Goal: Task Accomplishment & Management: Use online tool/utility

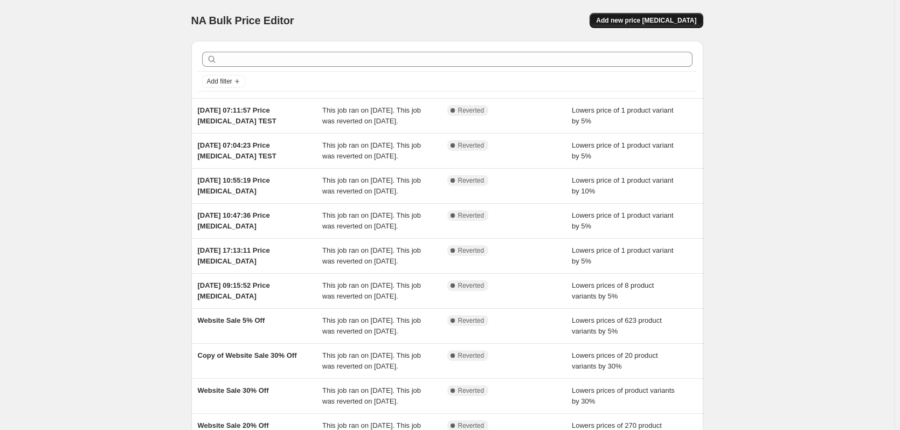
click at [645, 21] on span "Add new price change job" at bounding box center [646, 20] width 100 height 9
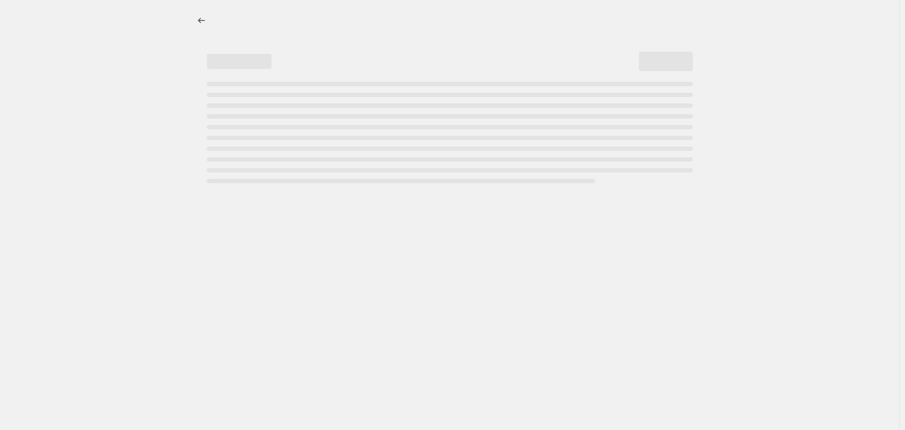
select select "percentage"
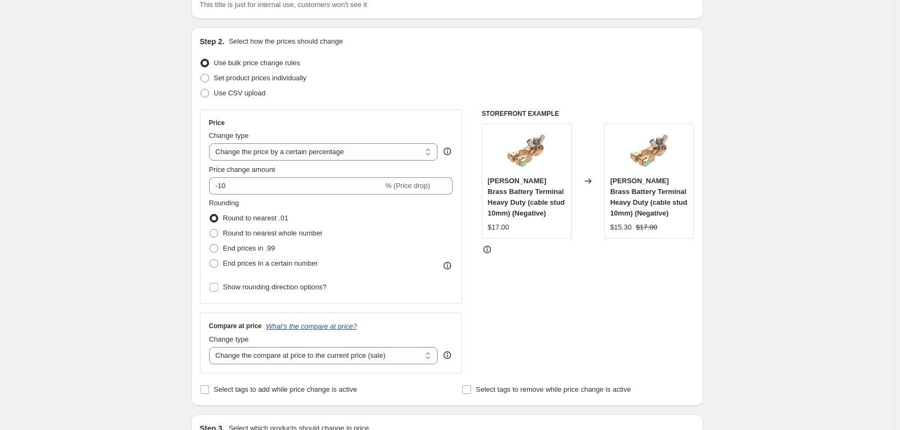
scroll to position [108, 0]
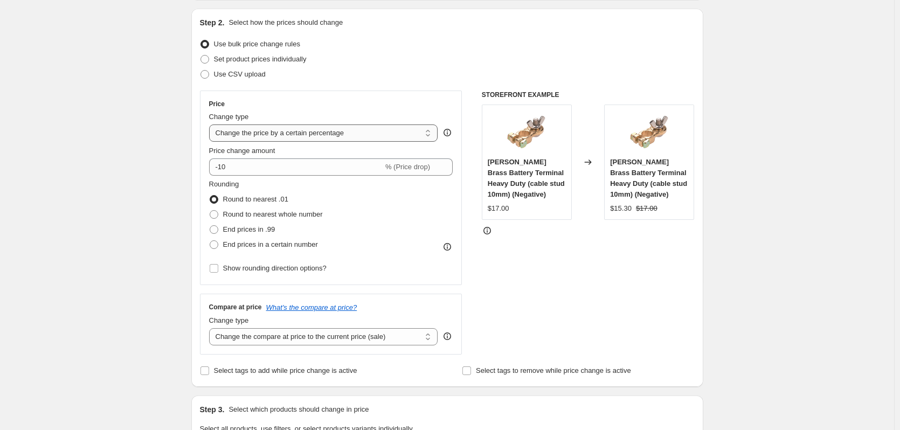
click at [316, 134] on select "Change the price to a certain amount Change the price by a certain amount Chang…" at bounding box center [323, 132] width 229 height 17
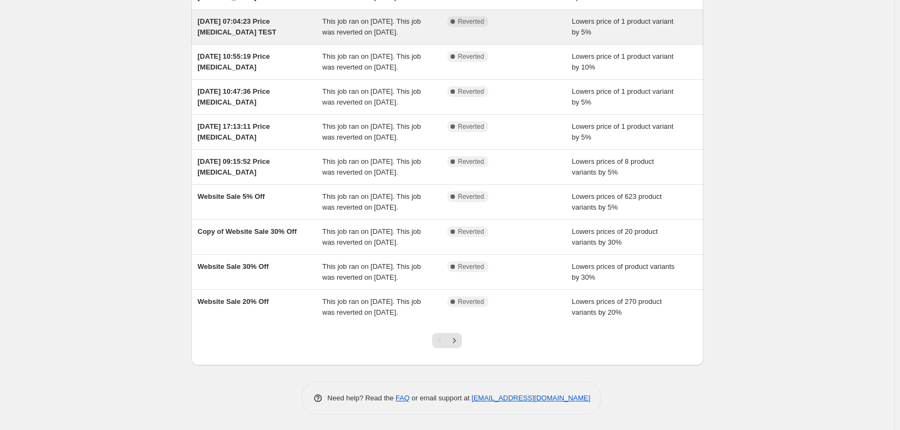
scroll to position [125, 0]
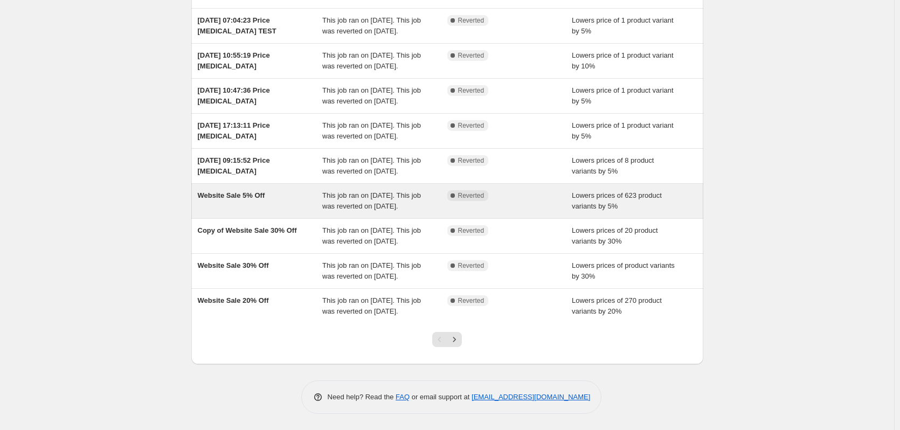
click at [288, 201] on div "Website Sale 5% Off" at bounding box center [260, 201] width 125 height 22
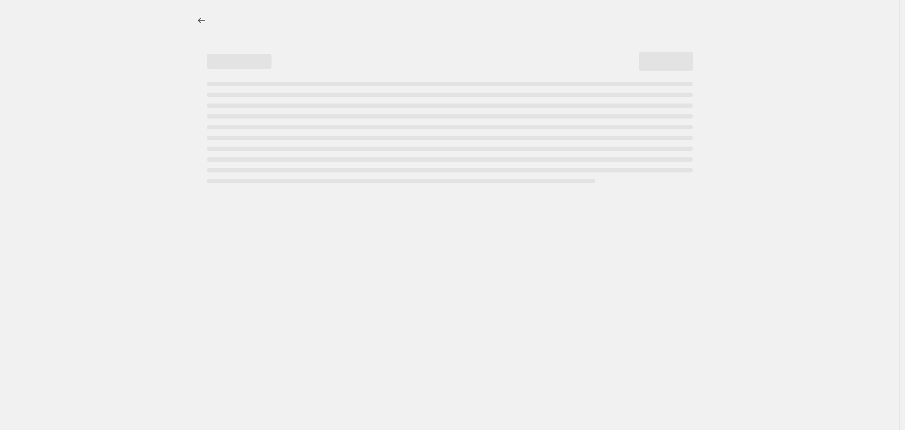
select select "percentage"
select select "collection"
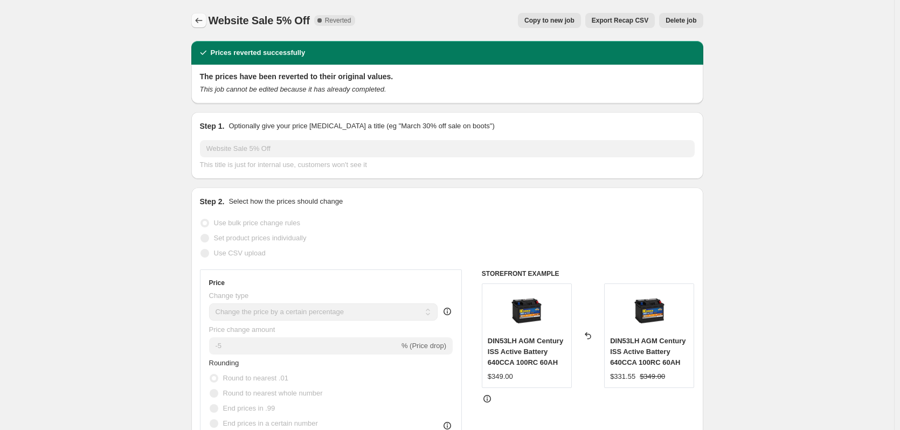
click at [201, 17] on icon "Price change jobs" at bounding box center [198, 20] width 11 height 11
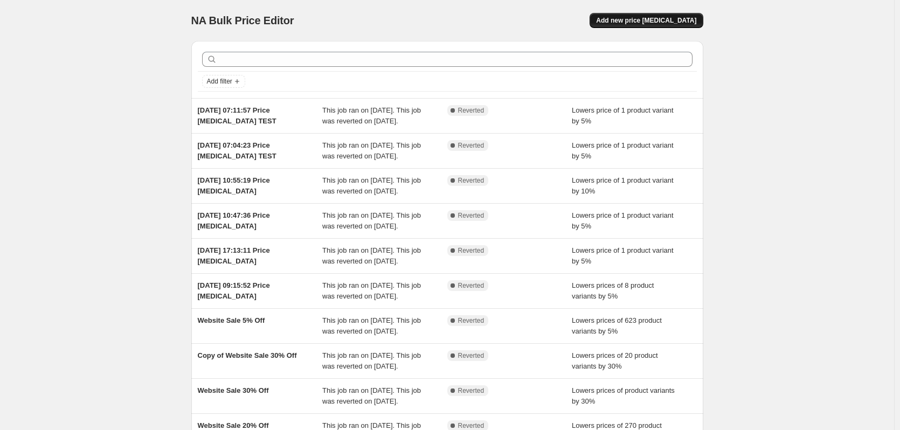
click at [620, 17] on button "Add new price change job" at bounding box center [645, 20] width 113 height 15
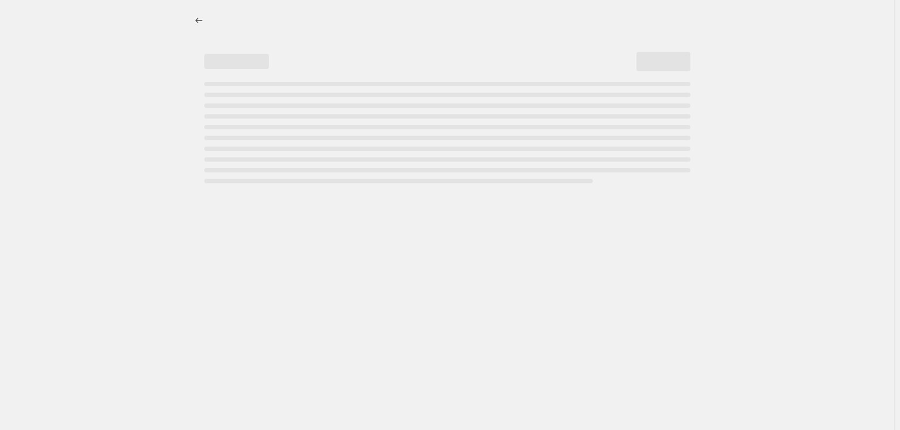
select select "percentage"
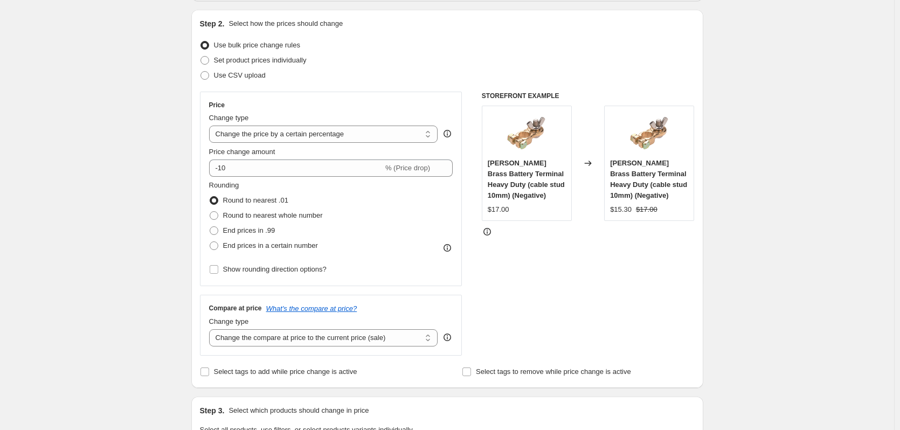
scroll to position [108, 0]
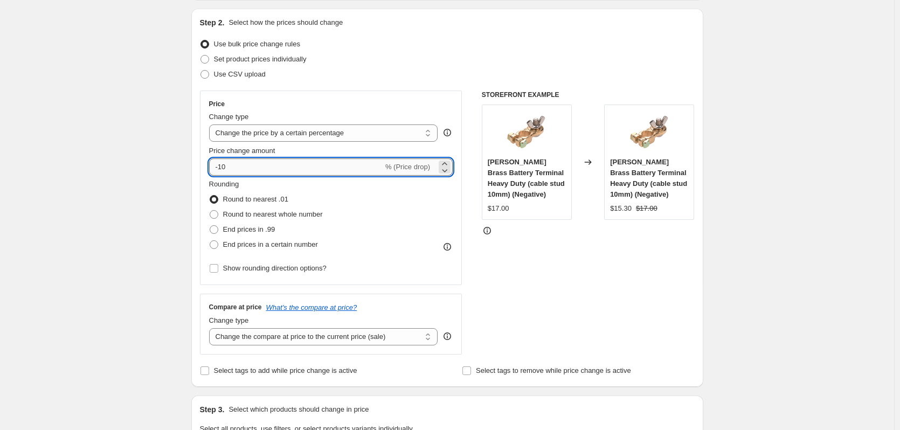
click at [303, 168] on input "-10" at bounding box center [296, 166] width 174 height 17
type input "-1"
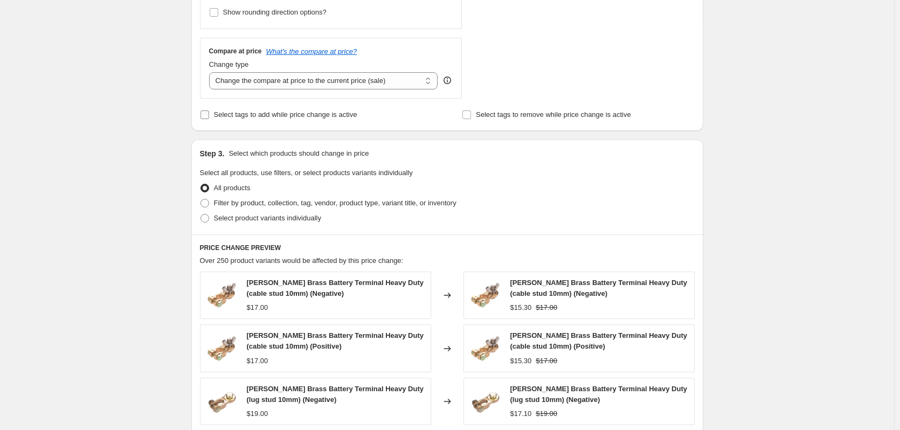
scroll to position [377, 0]
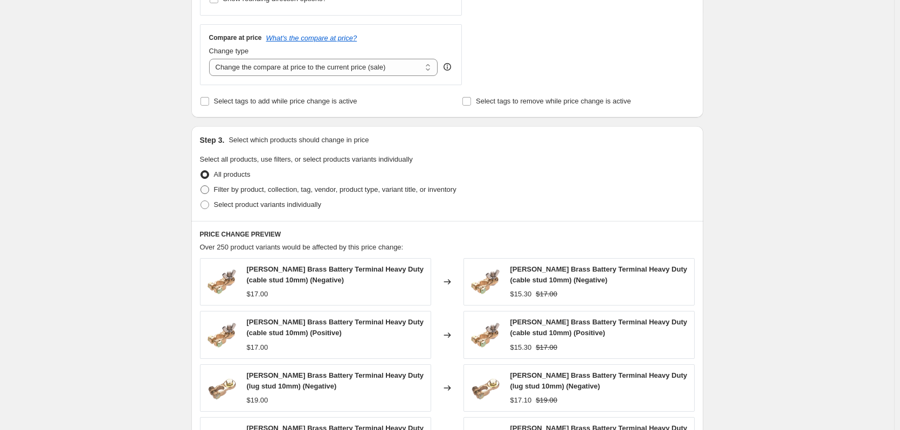
type input "-5"
click at [244, 192] on span "Filter by product, collection, tag, vendor, product type, variant title, or inv…" at bounding box center [335, 189] width 242 height 8
click at [201, 186] on input "Filter by product, collection, tag, vendor, product type, variant title, or inv…" at bounding box center [200, 185] width 1 height 1
radio input "true"
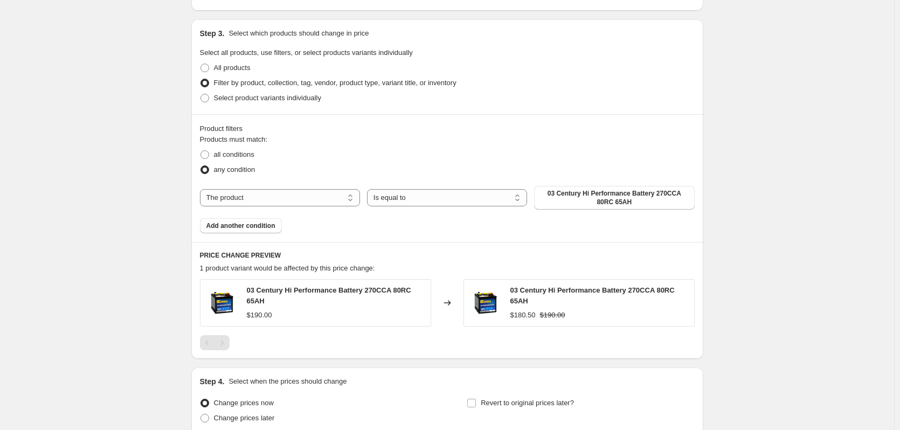
scroll to position [485, 0]
click at [607, 198] on span "03 Century Hi Performance Battery 270CCA 80RC 65AH" at bounding box center [613, 196] width 147 height 17
click at [293, 200] on select "The product The product's collection The product's tag The product's vendor The…" at bounding box center [280, 196] width 160 height 17
select select "tag"
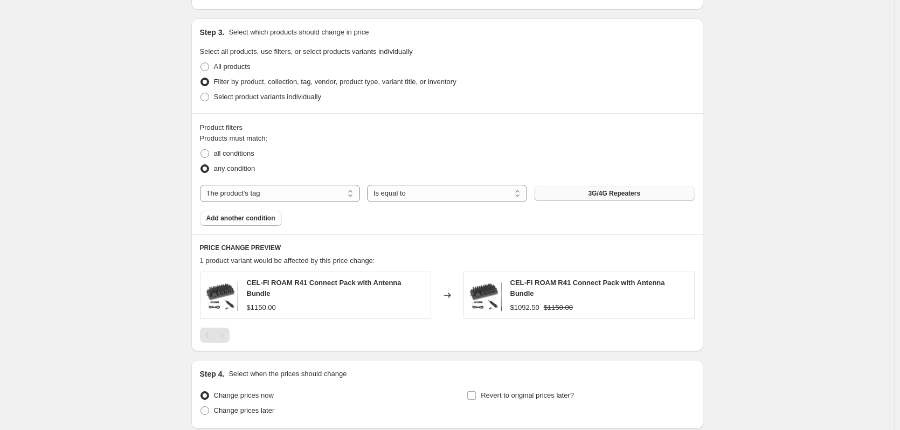
click at [596, 196] on span "3G/4G Repeaters" at bounding box center [614, 193] width 52 height 9
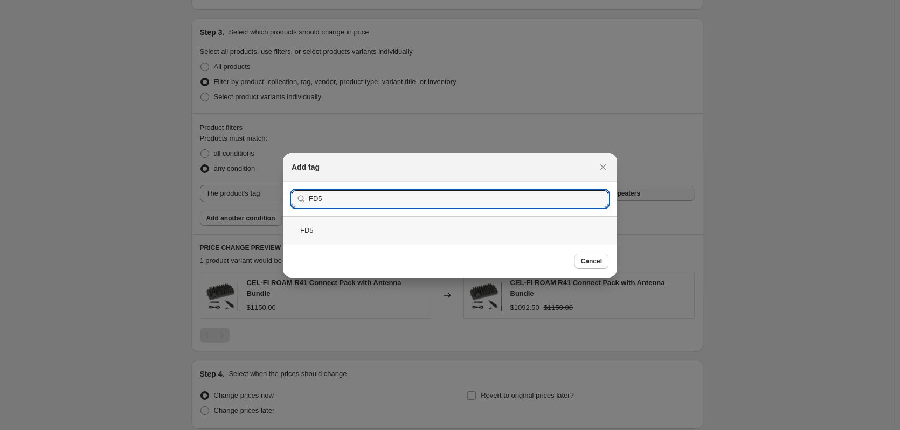
type input "FD5"
click at [364, 236] on div "FD5" at bounding box center [450, 230] width 334 height 29
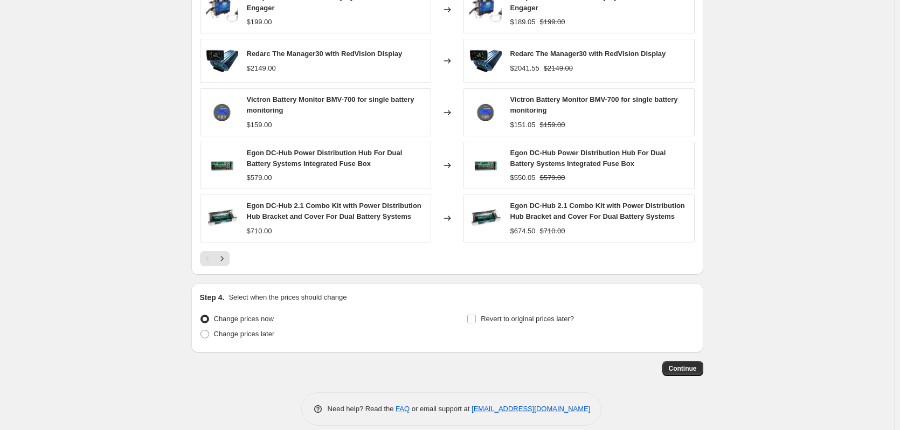
scroll to position [779, 0]
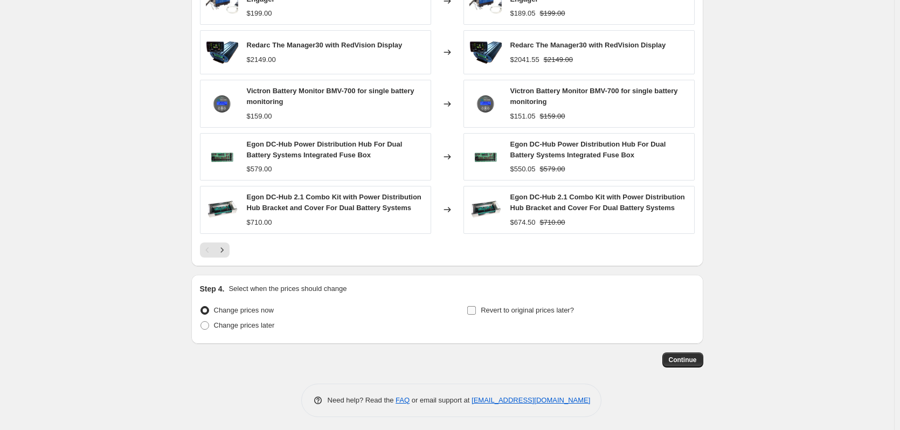
click at [476, 309] on input "Revert to original prices later?" at bounding box center [471, 310] width 9 height 9
checkbox input "true"
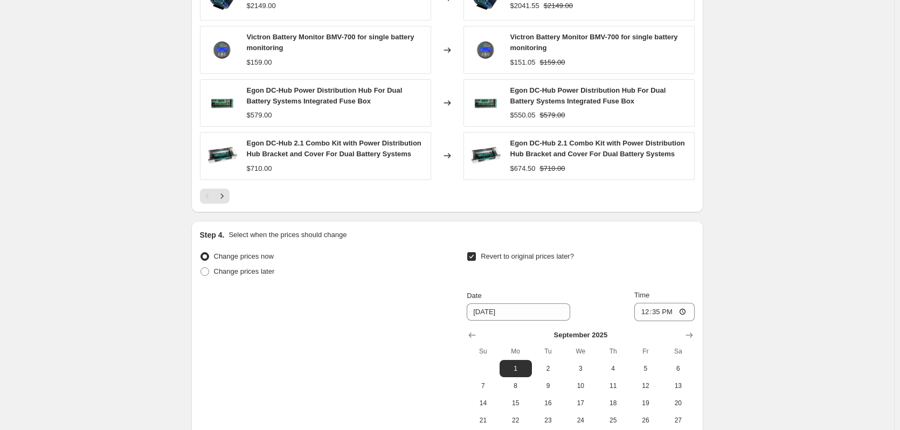
scroll to position [941, 0]
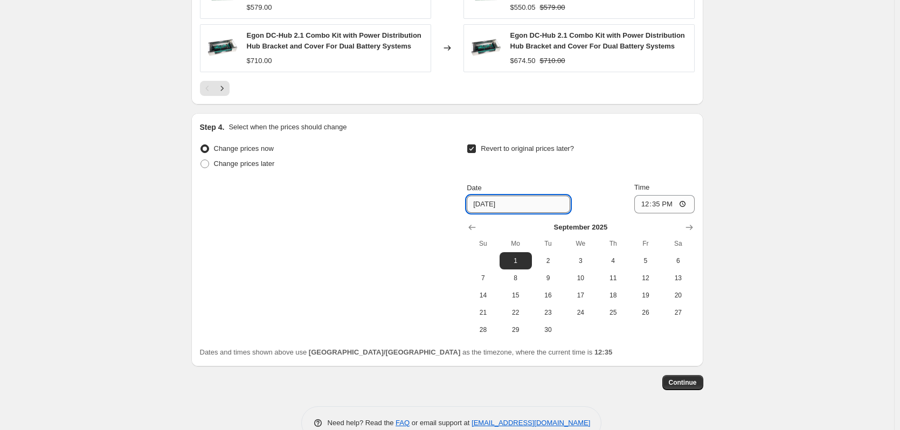
click at [537, 204] on input "9/1/2025" at bounding box center [518, 204] width 103 height 17
click at [694, 225] on icon "Show next month, October 2025" at bounding box center [689, 227] width 11 height 11
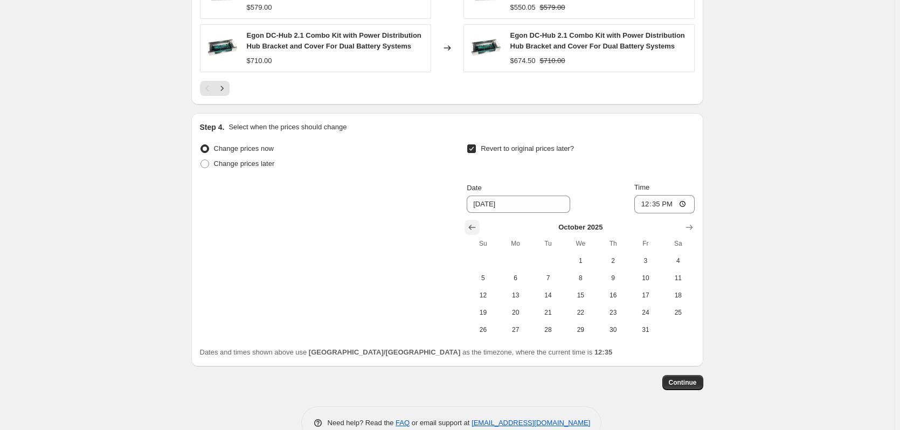
click at [477, 226] on icon "Show previous month, September 2025" at bounding box center [472, 227] width 11 height 11
click at [488, 274] on span "7" at bounding box center [483, 278] width 24 height 9
type input "9/7/2025"
click at [684, 202] on input "12:35" at bounding box center [664, 204] width 60 height 18
type input "23:59"
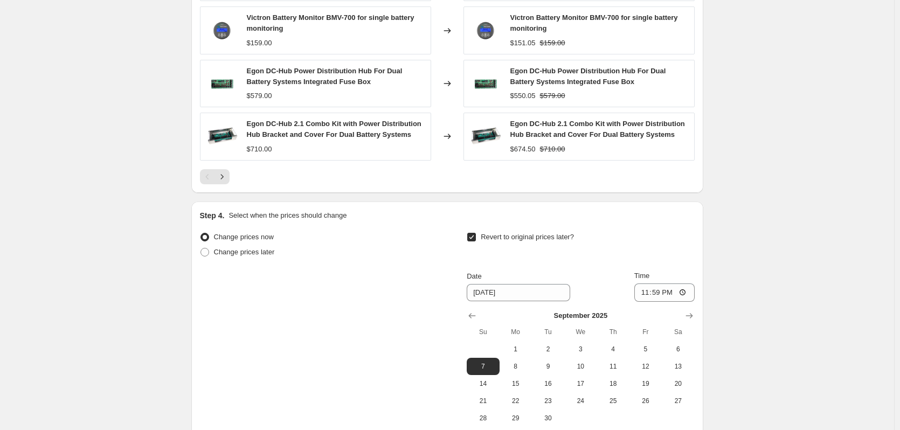
scroll to position [963, 0]
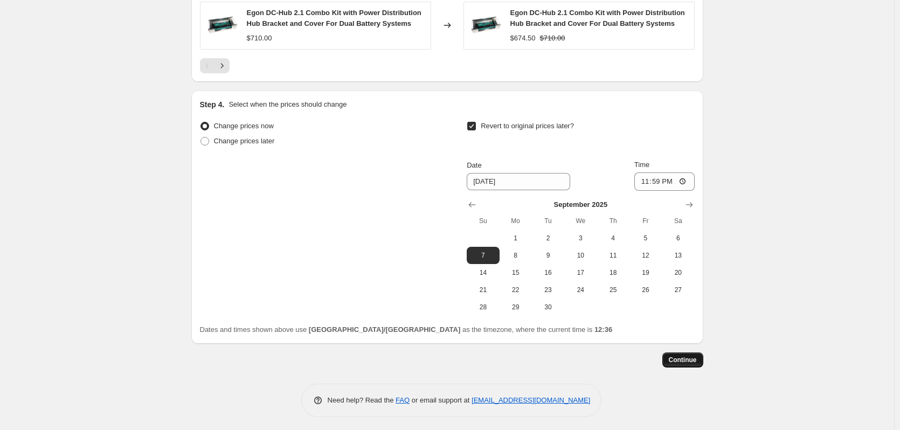
click at [692, 356] on span "Continue" at bounding box center [683, 360] width 28 height 9
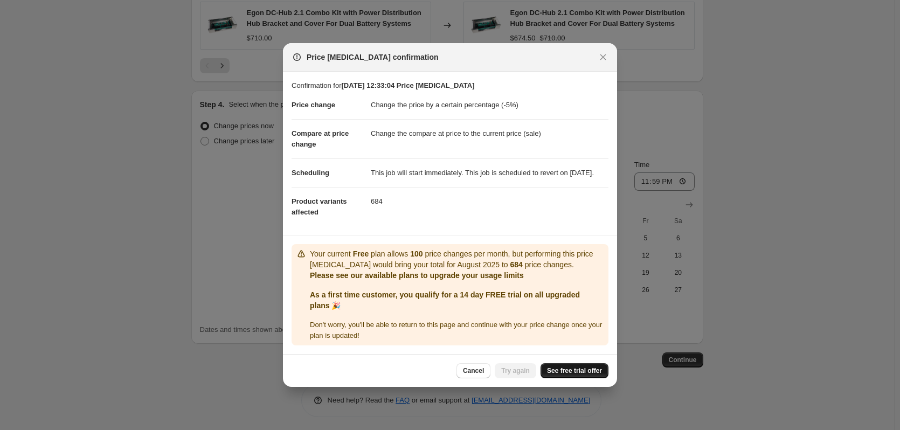
click at [586, 374] on span "See free trial offer" at bounding box center [574, 370] width 55 height 9
click at [472, 375] on span "Cancel" at bounding box center [473, 370] width 21 height 9
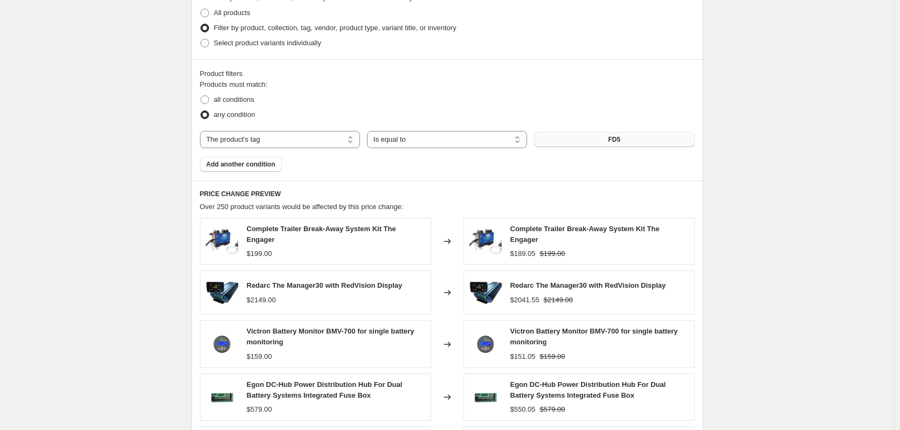
scroll to position [532, 0]
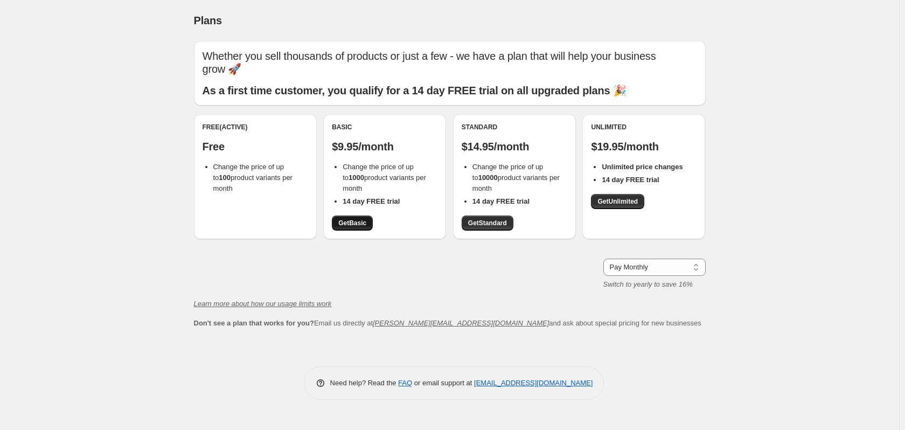
click at [365, 225] on span "Get Basic" at bounding box center [352, 223] width 28 height 9
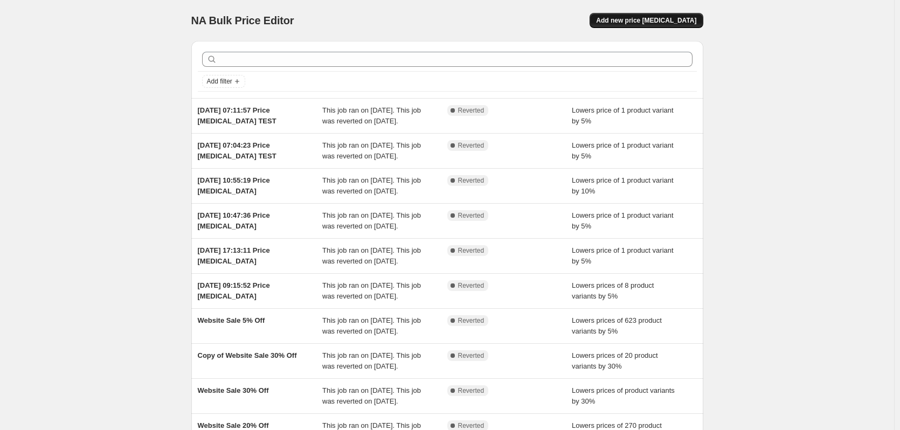
click at [666, 21] on span "Add new price change job" at bounding box center [646, 20] width 100 height 9
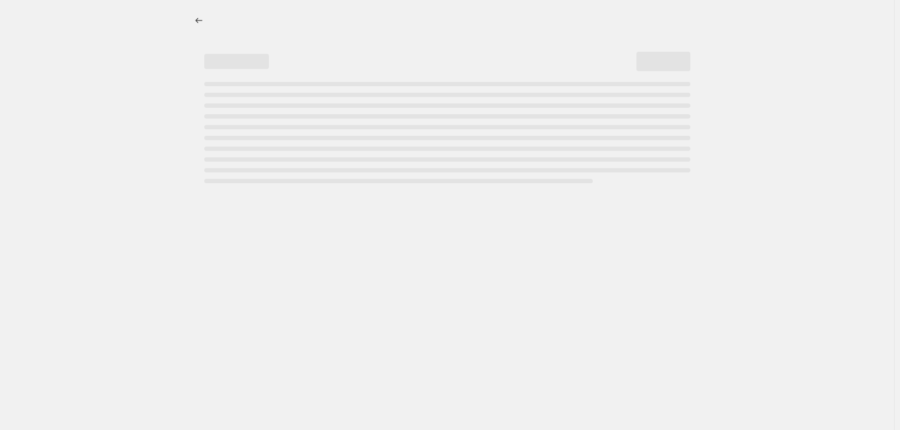
select select "percentage"
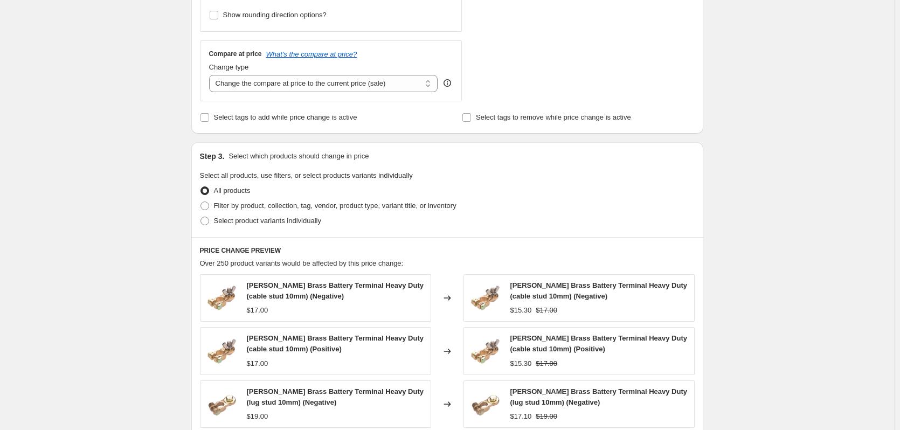
scroll to position [377, 0]
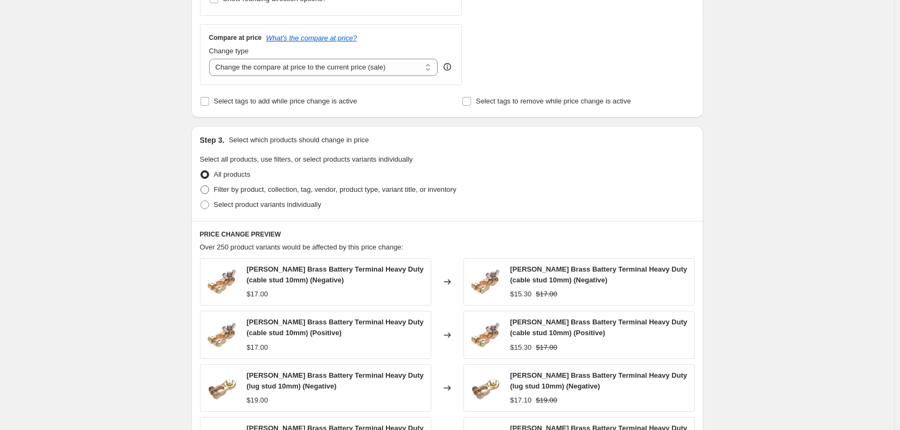
click at [274, 192] on span "Filter by product, collection, tag, vendor, product type, variant title, or inv…" at bounding box center [335, 189] width 242 height 8
click at [201, 186] on input "Filter by product, collection, tag, vendor, product type, variant title, or inv…" at bounding box center [200, 185] width 1 height 1
radio input "true"
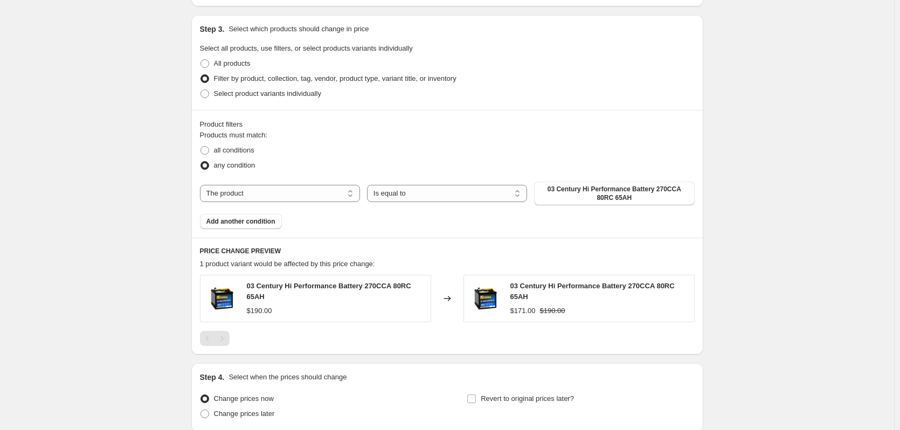
scroll to position [539, 0]
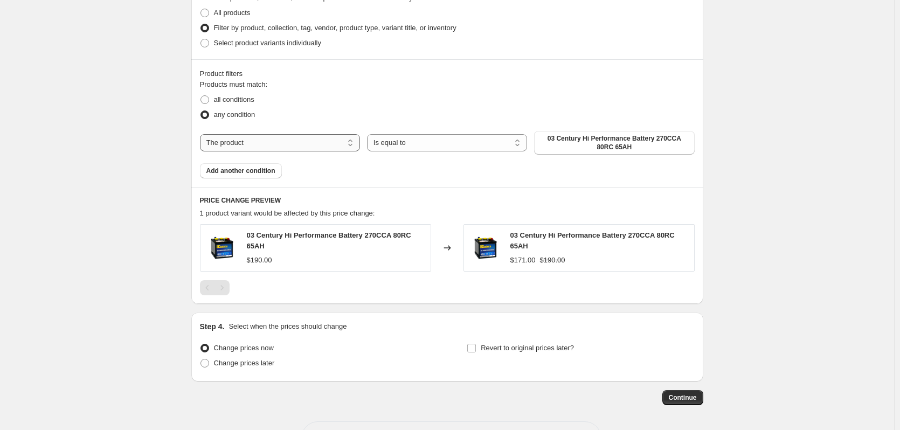
click at [317, 139] on select "The product The product's collection The product's tag The product's vendor The…" at bounding box center [280, 142] width 160 height 17
select select "tag"
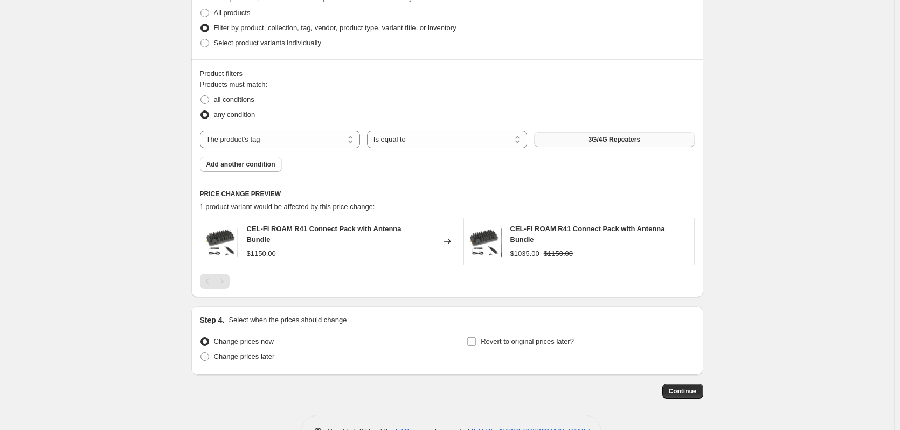
click at [549, 145] on button "3G/4G Repeaters" at bounding box center [614, 139] width 160 height 15
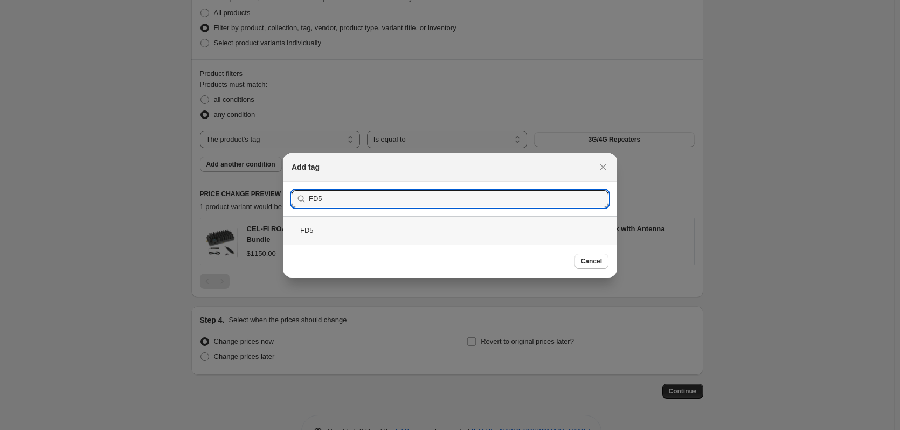
type input "FD5"
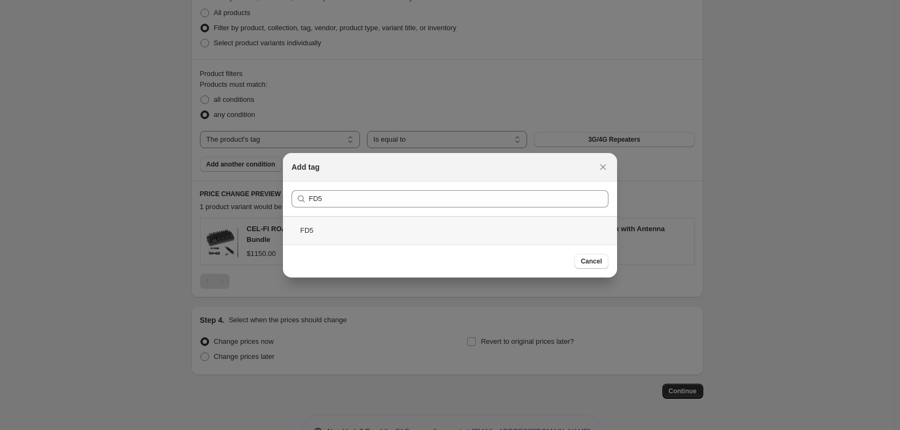
click at [316, 226] on div "FD5" at bounding box center [450, 230] width 334 height 29
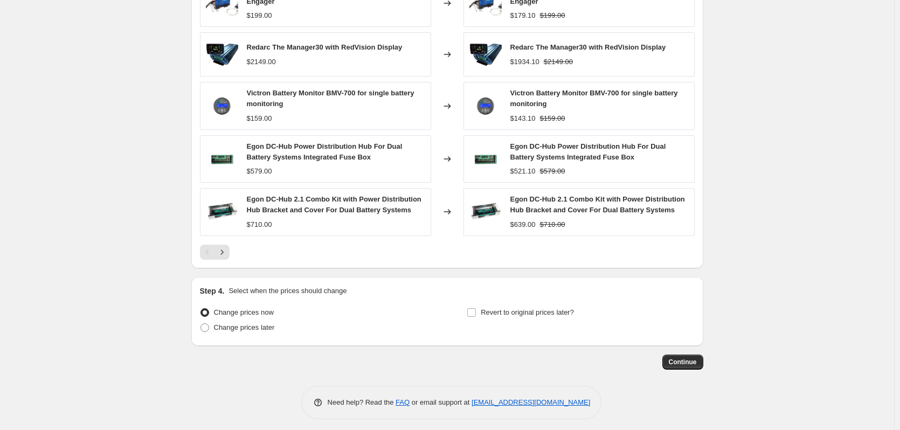
scroll to position [779, 0]
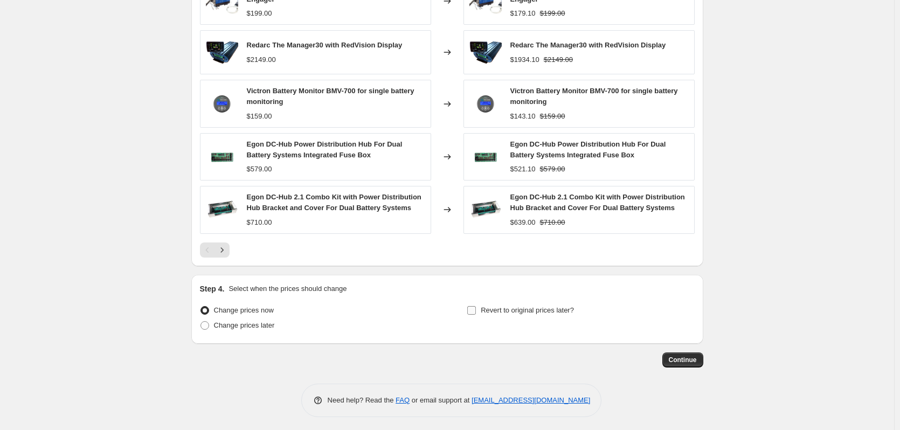
click at [474, 308] on input "Revert to original prices later?" at bounding box center [471, 310] width 9 height 9
checkbox input "true"
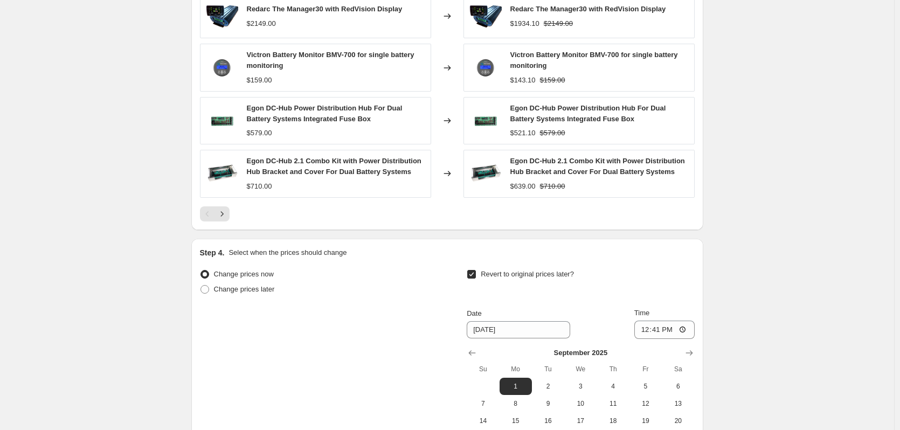
scroll to position [941, 0]
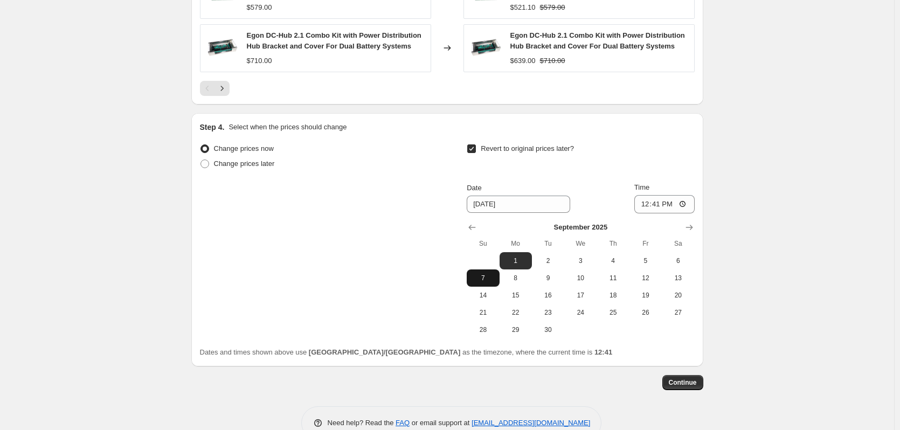
click at [491, 275] on span "7" at bounding box center [483, 278] width 24 height 9
type input "9/7/2025"
click at [685, 202] on input "12:41" at bounding box center [664, 204] width 60 height 18
type input "11:59"
click at [693, 378] on span "Continue" at bounding box center [683, 382] width 28 height 9
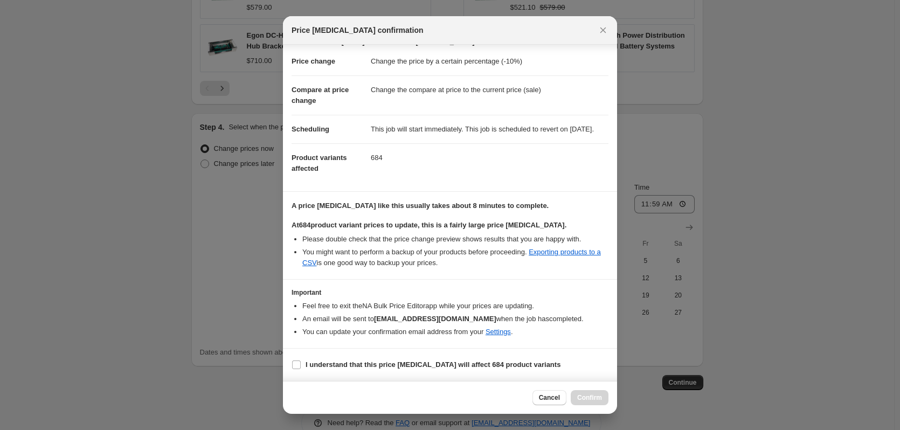
scroll to position [0, 0]
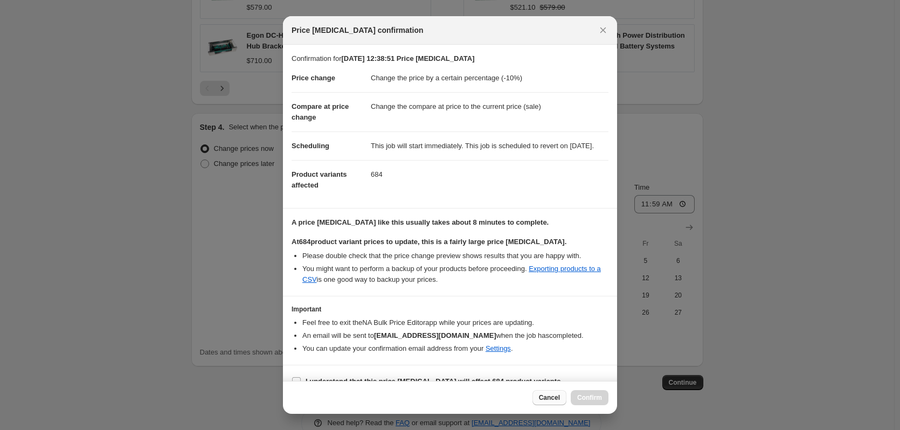
click at [555, 397] on span "Cancel" at bounding box center [549, 397] width 21 height 9
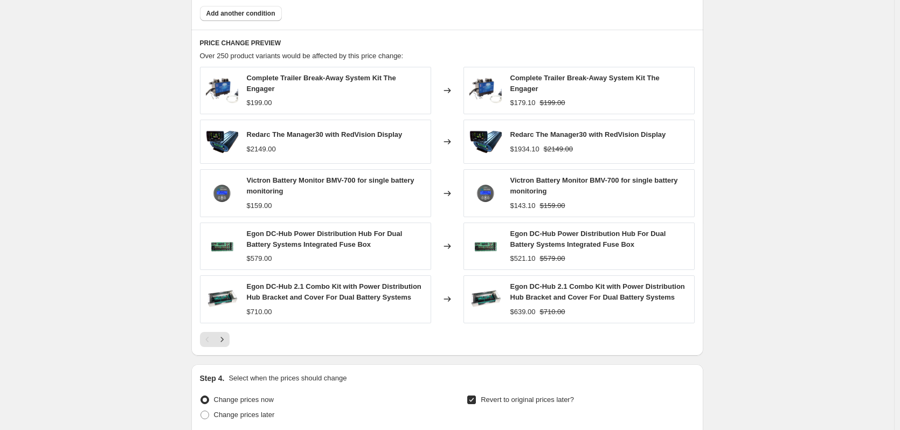
scroll to position [671, 0]
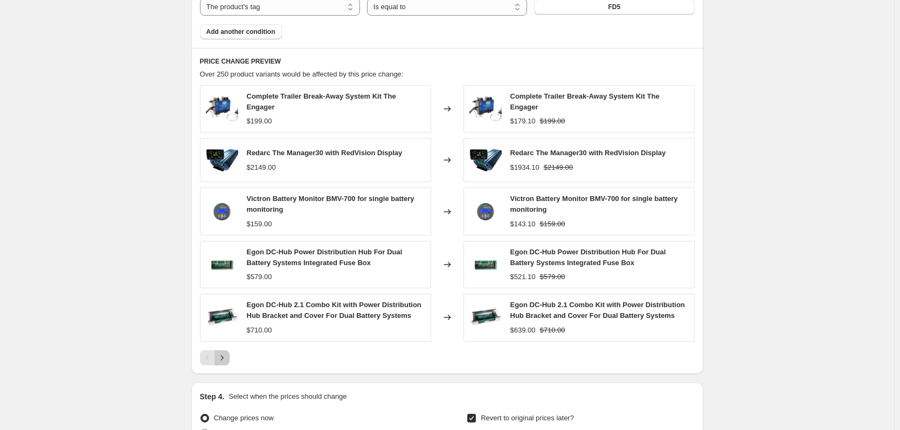
click at [226, 356] on icon "Next" at bounding box center [222, 357] width 11 height 11
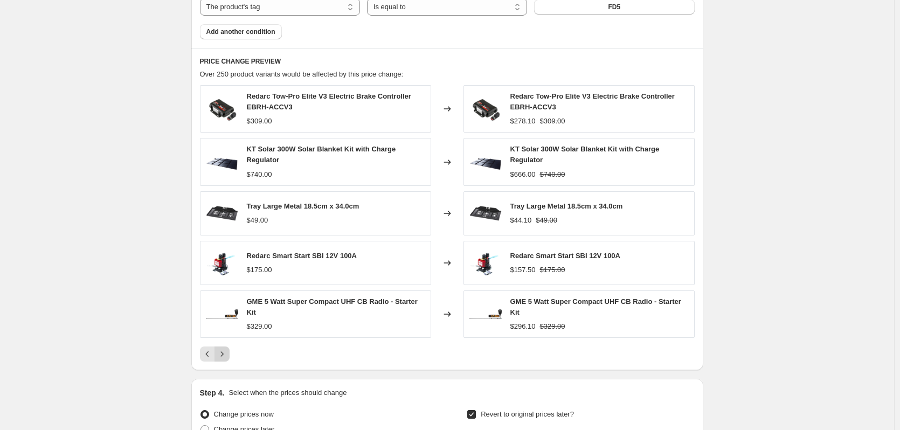
click at [226, 356] on icon "Next" at bounding box center [222, 354] width 11 height 11
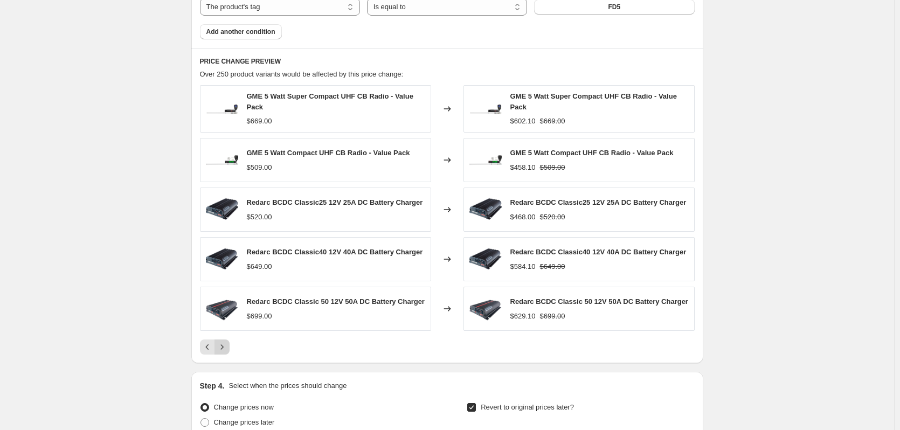
click at [227, 346] on icon "Next" at bounding box center [222, 347] width 11 height 11
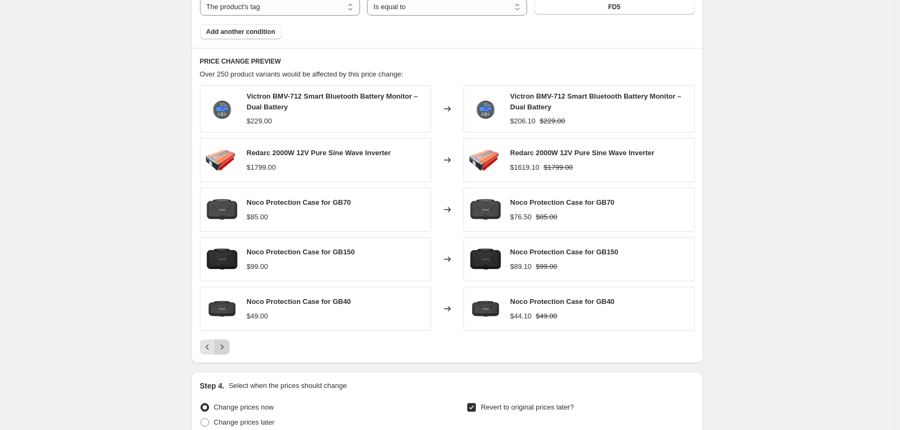
click at [227, 346] on icon "Next" at bounding box center [222, 347] width 11 height 11
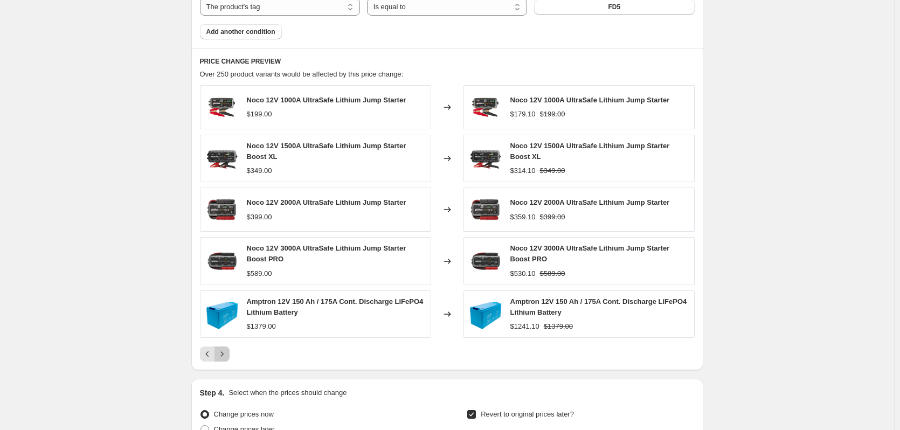
click at [227, 354] on icon "Next" at bounding box center [222, 354] width 11 height 11
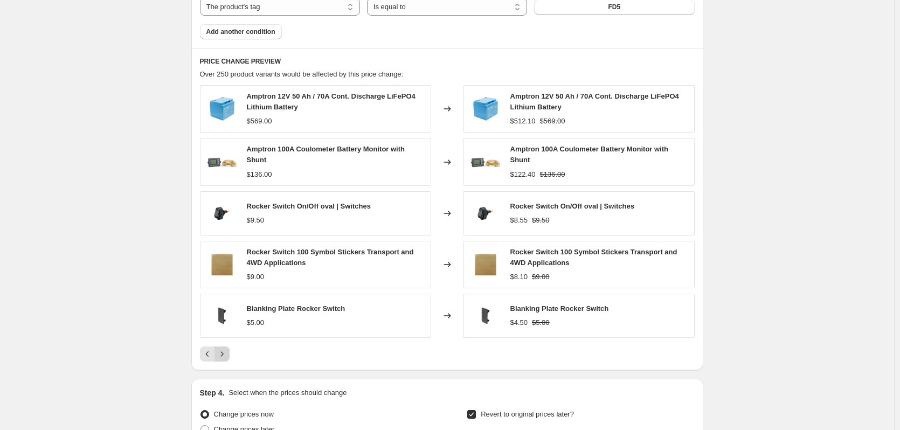
click at [227, 354] on icon "Next" at bounding box center [222, 354] width 11 height 11
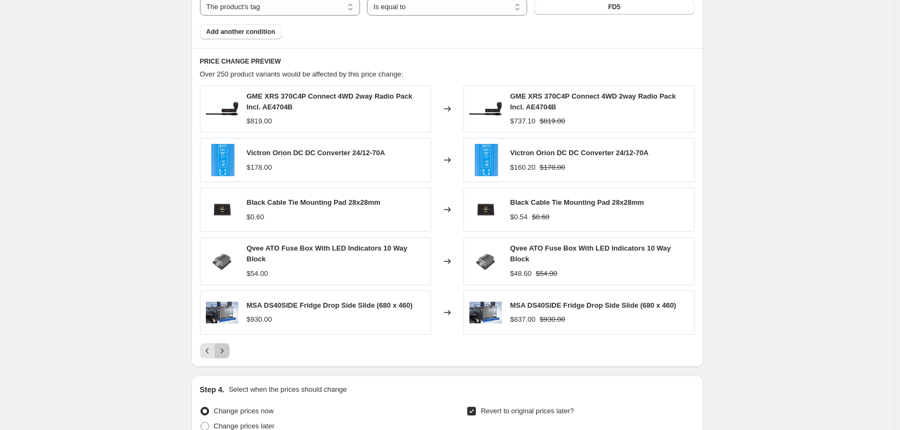
click at [229, 354] on button "Next" at bounding box center [221, 350] width 15 height 15
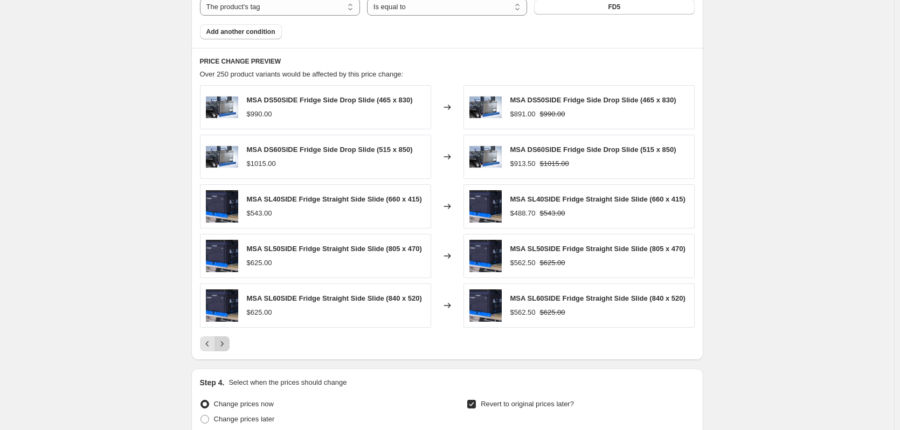
click at [227, 347] on icon "Next" at bounding box center [222, 343] width 11 height 11
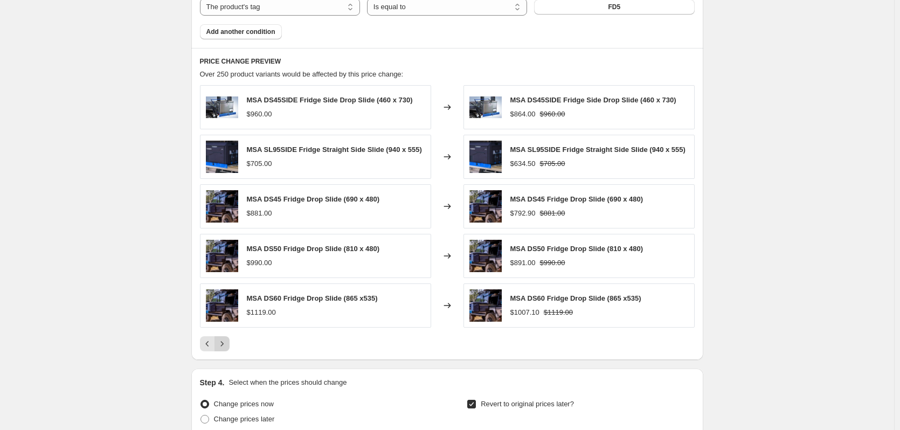
click at [227, 347] on icon "Next" at bounding box center [222, 343] width 11 height 11
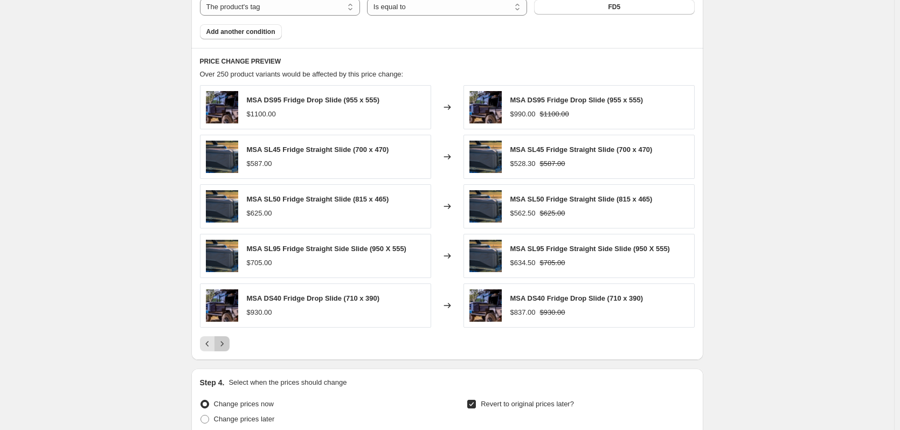
click at [227, 347] on icon "Next" at bounding box center [222, 343] width 11 height 11
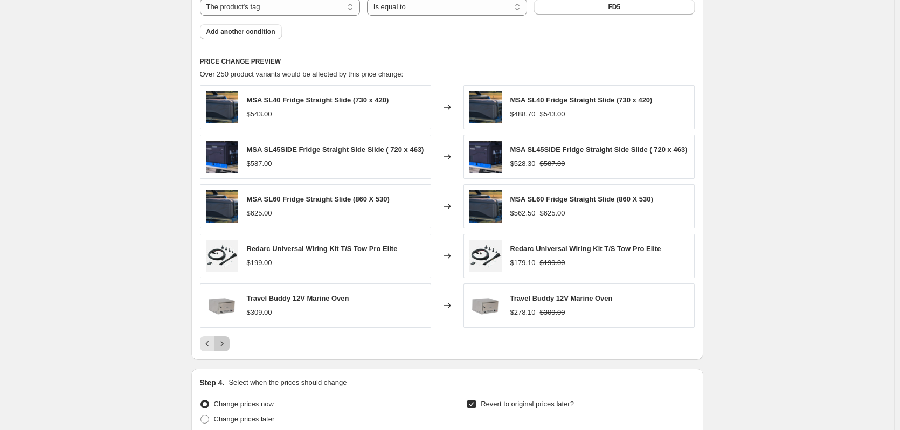
click at [227, 347] on icon "Next" at bounding box center [222, 343] width 11 height 11
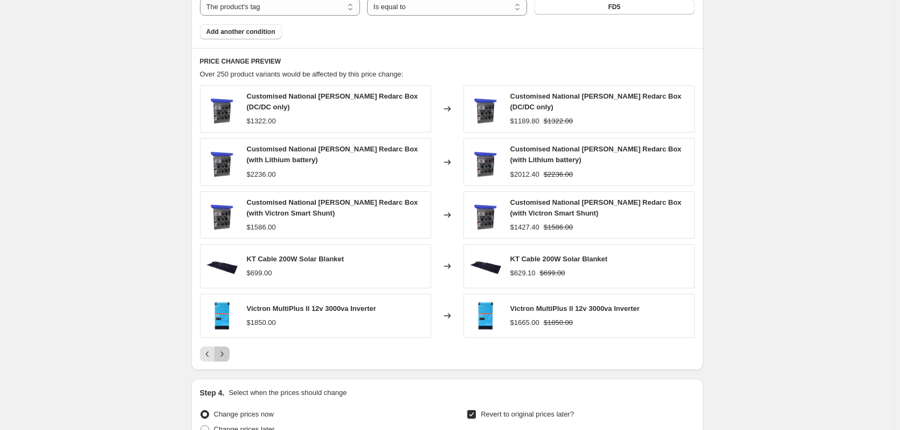
click at [227, 349] on icon "Next" at bounding box center [222, 354] width 11 height 11
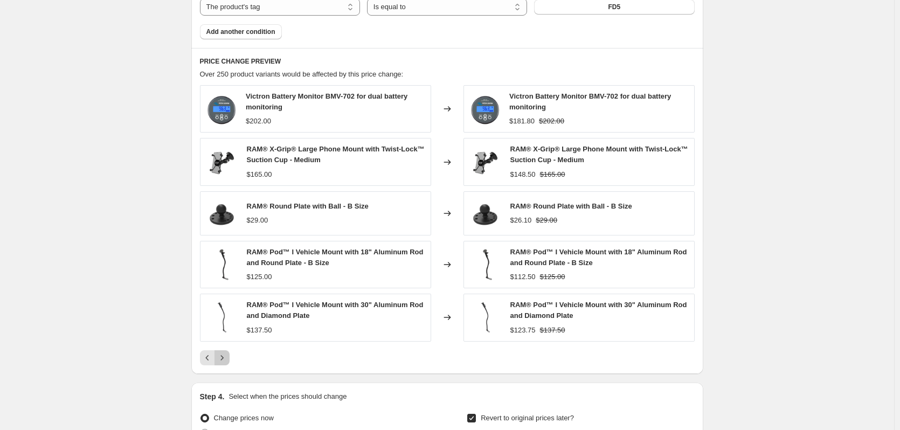
click at [227, 354] on icon "Next" at bounding box center [222, 357] width 11 height 11
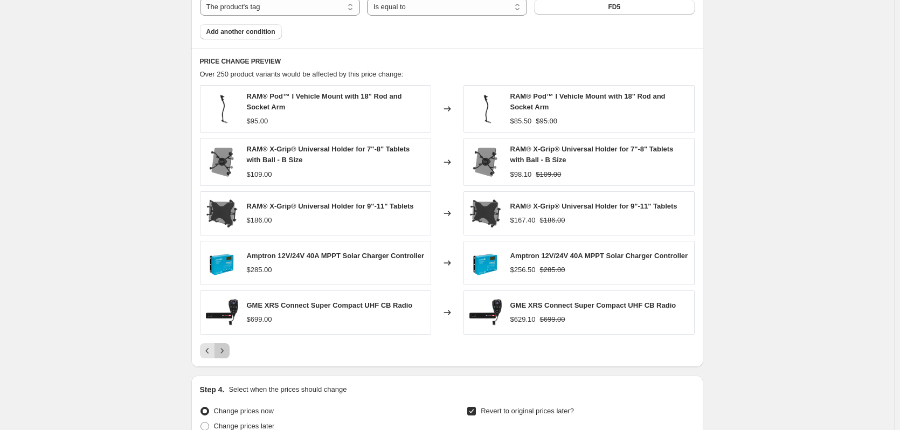
click at [228, 357] on button "Next" at bounding box center [221, 350] width 15 height 15
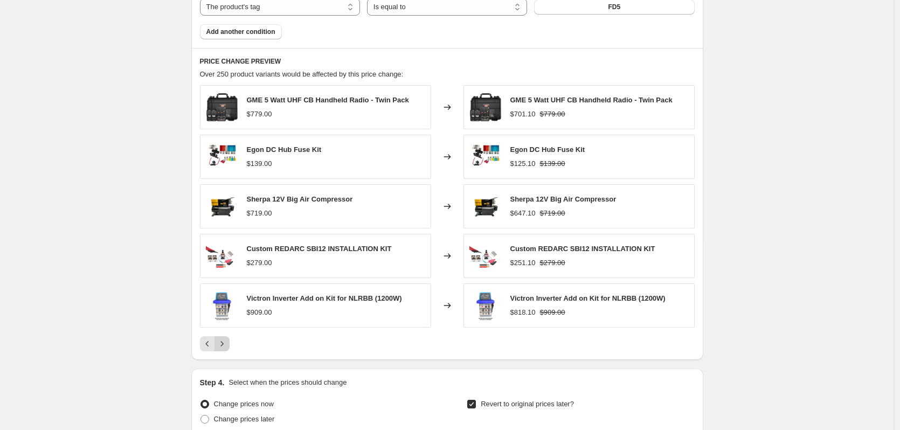
click at [227, 349] on icon "Next" at bounding box center [222, 343] width 11 height 11
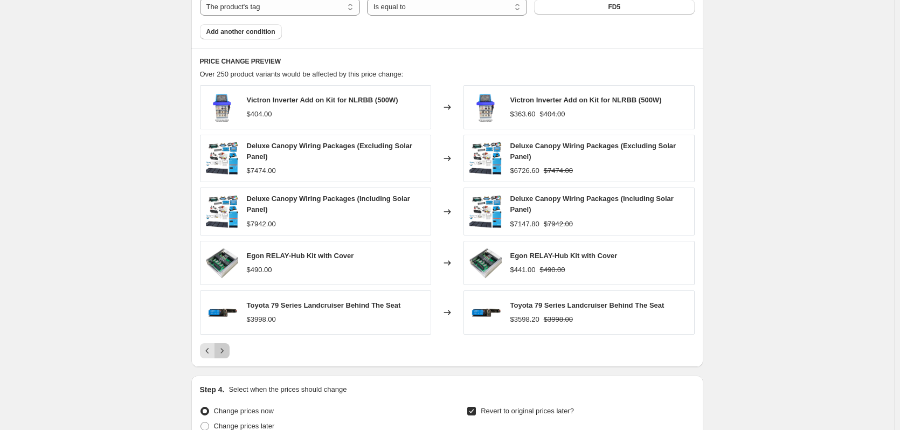
click at [227, 349] on icon "Next" at bounding box center [222, 350] width 11 height 11
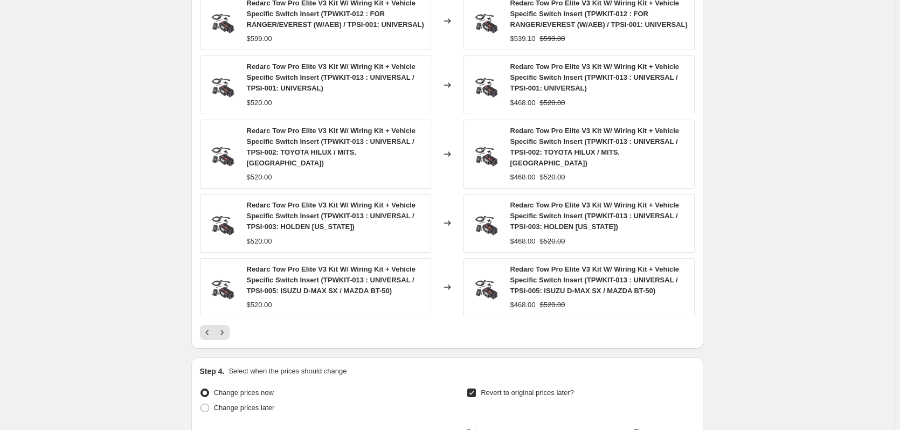
scroll to position [779, 0]
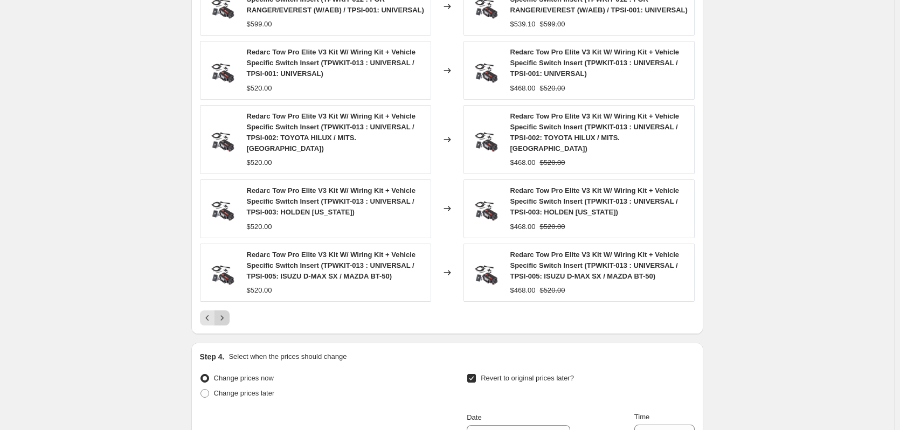
click at [227, 312] on icon "Next" at bounding box center [222, 317] width 11 height 11
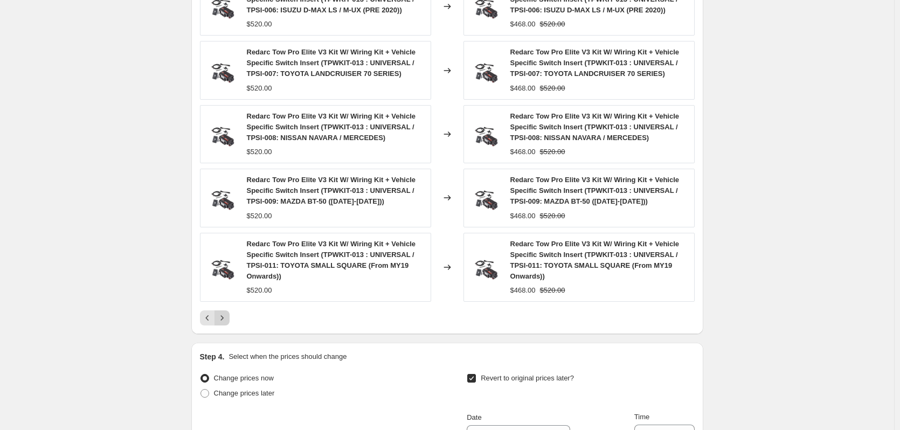
click at [227, 319] on icon "Next" at bounding box center [222, 317] width 11 height 11
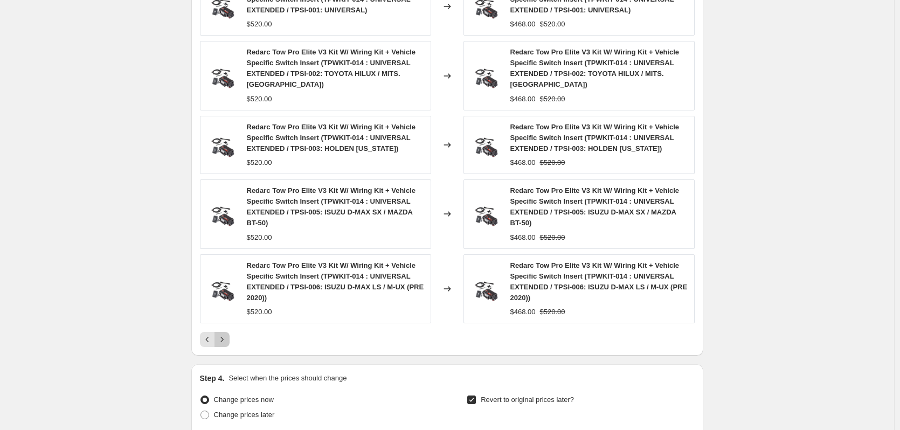
click at [223, 342] on icon "Next" at bounding box center [221, 339] width 3 height 5
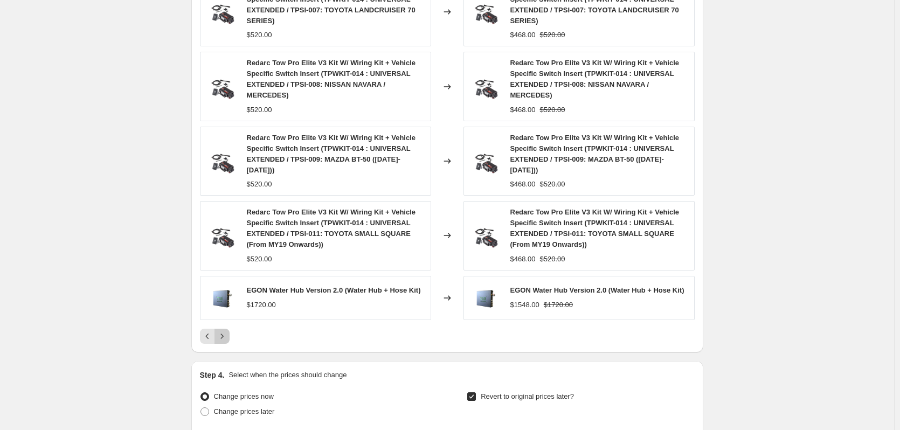
click at [227, 331] on icon "Next" at bounding box center [222, 336] width 11 height 11
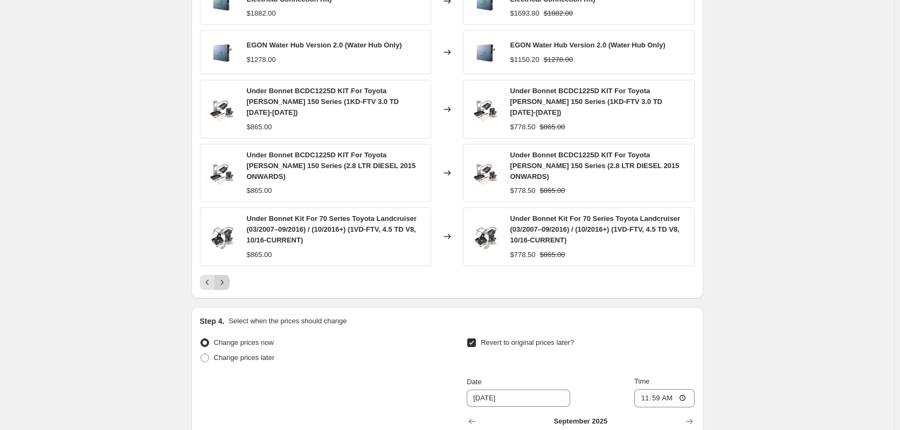
click at [226, 277] on icon "Next" at bounding box center [222, 282] width 11 height 11
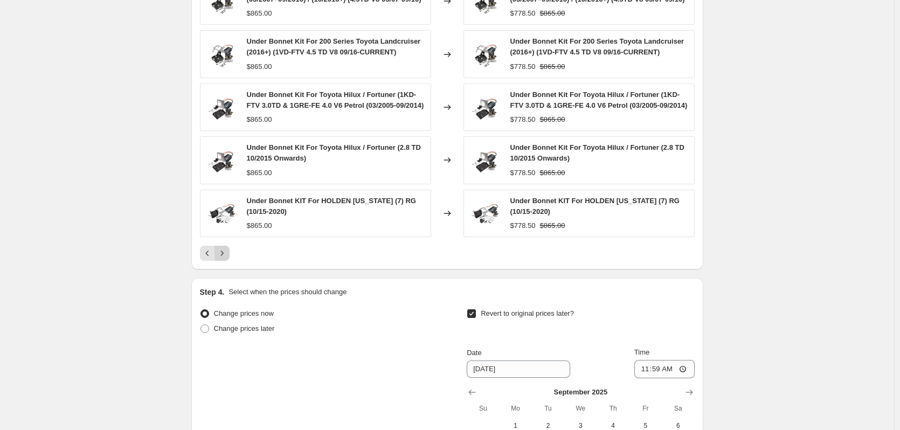
click at [226, 261] on div "Under Bonnet Kit For 70 Series Toyota Landcruiser (03/2007–09/2016) / (10/2016+…" at bounding box center [447, 118] width 495 height 283
click at [226, 259] on icon "Next" at bounding box center [222, 253] width 11 height 11
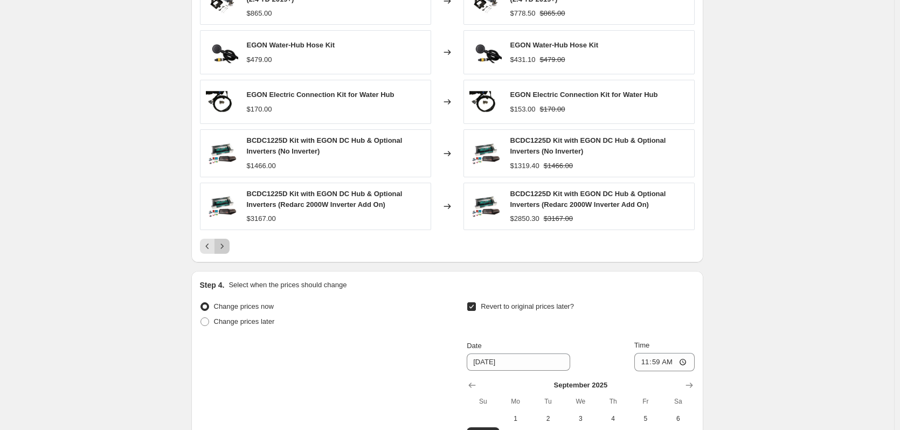
click at [227, 248] on icon "Next" at bounding box center [222, 246] width 11 height 11
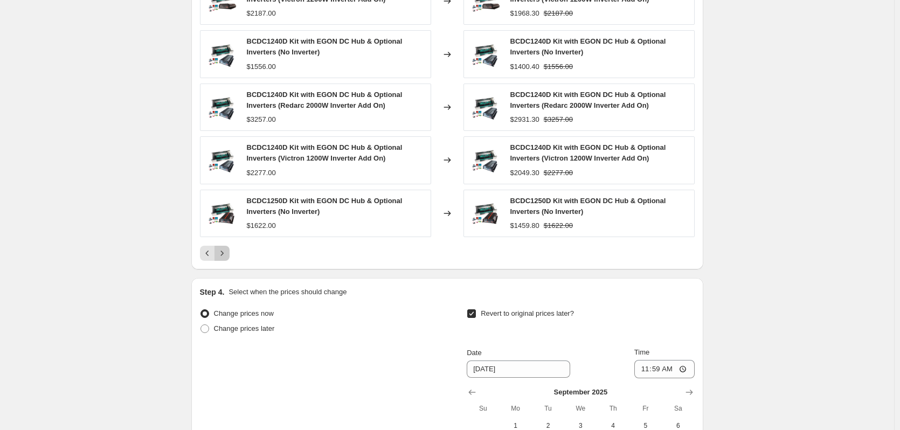
click at [227, 248] on icon "Next" at bounding box center [222, 253] width 11 height 11
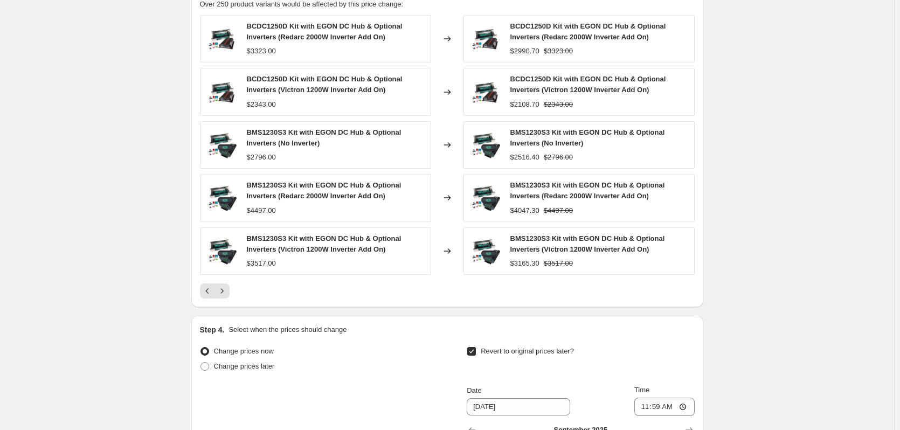
scroll to position [725, 0]
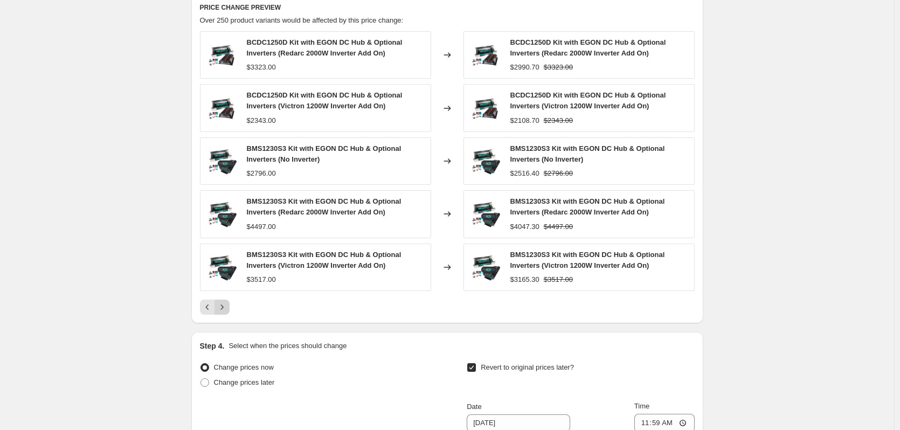
click at [227, 307] on icon "Next" at bounding box center [222, 307] width 11 height 11
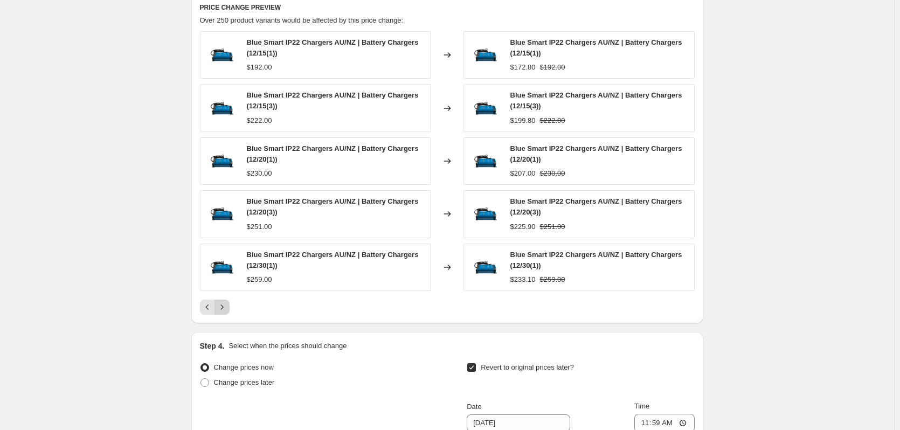
click at [227, 304] on icon "Next" at bounding box center [222, 307] width 11 height 11
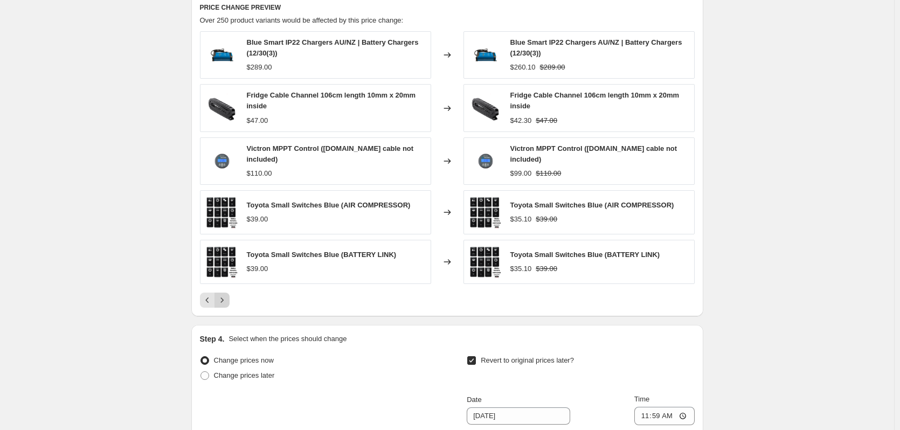
click at [227, 302] on icon "Next" at bounding box center [222, 300] width 11 height 11
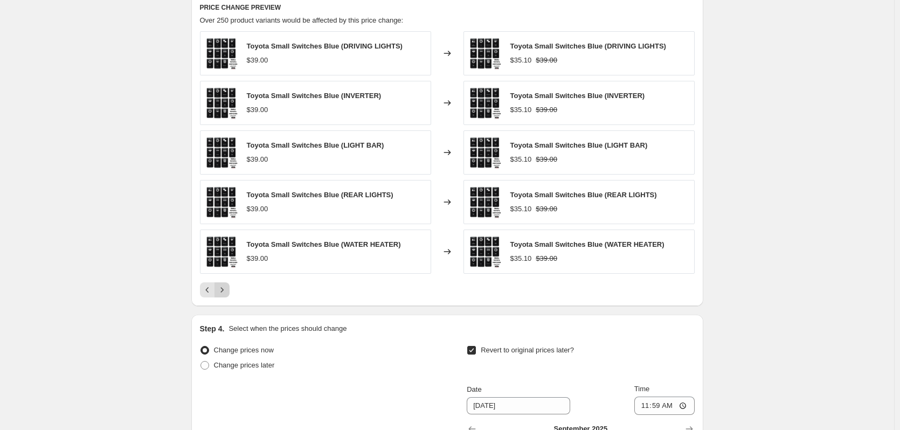
click at [225, 291] on icon "Next" at bounding box center [222, 289] width 11 height 11
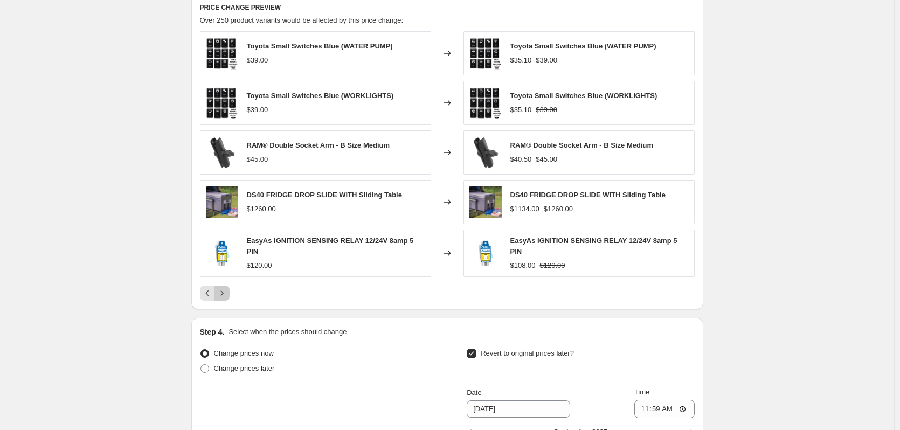
click at [225, 291] on icon "Next" at bounding box center [222, 293] width 11 height 11
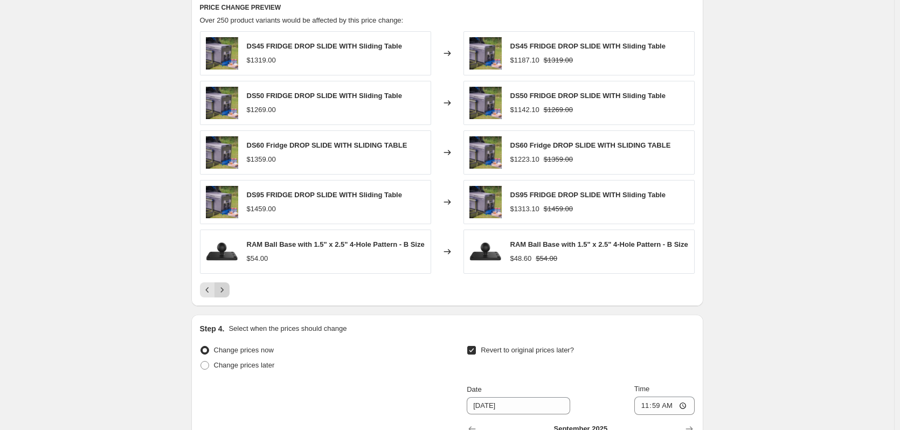
click at [225, 291] on icon "Next" at bounding box center [222, 289] width 11 height 11
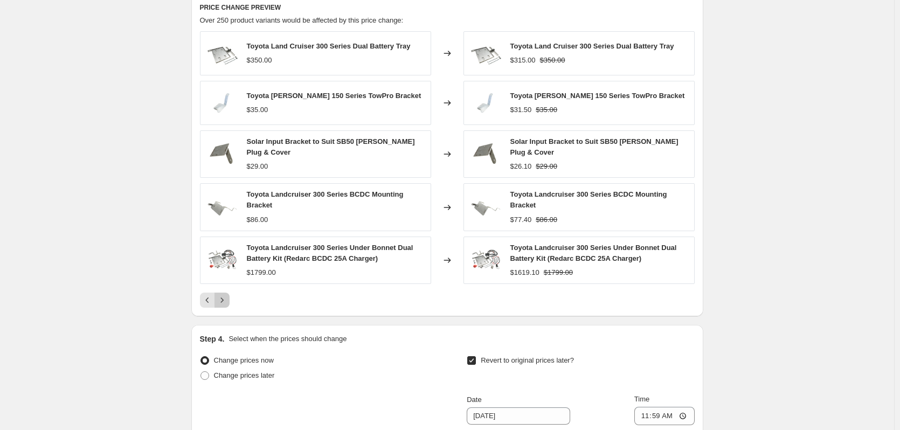
click at [225, 303] on icon "Next" at bounding box center [222, 300] width 11 height 11
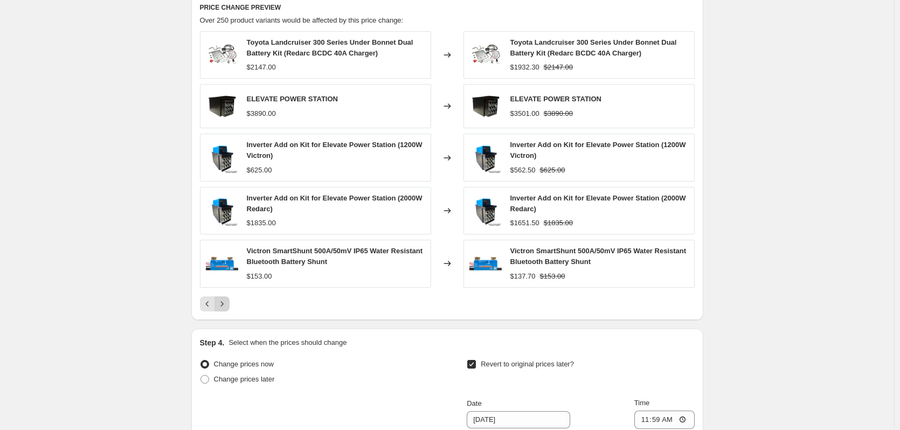
click at [225, 301] on icon "Next" at bounding box center [222, 303] width 11 height 11
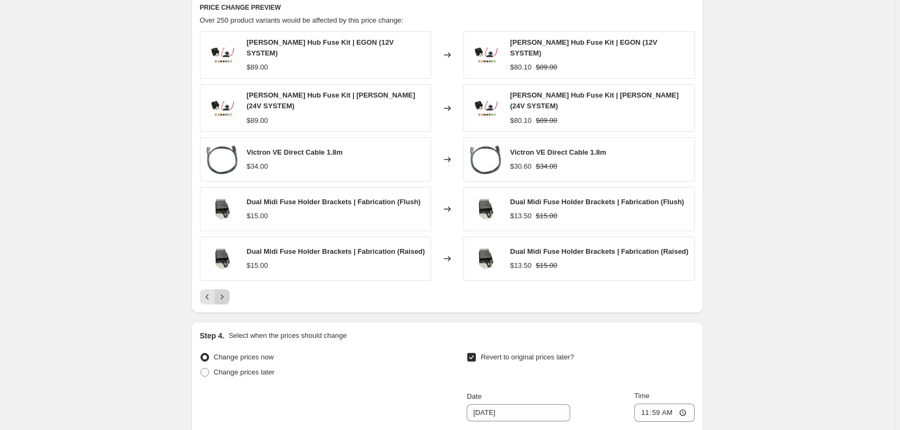
click at [226, 296] on button "Next" at bounding box center [221, 296] width 15 height 15
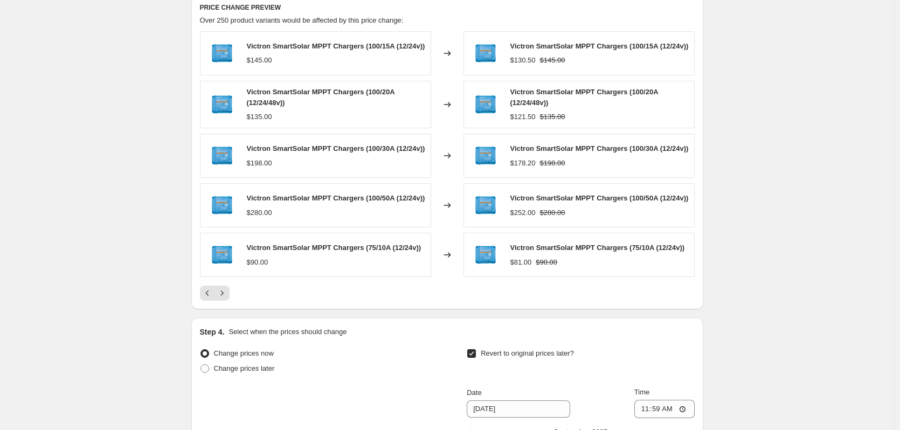
click at [226, 298] on icon "Next" at bounding box center [222, 293] width 11 height 11
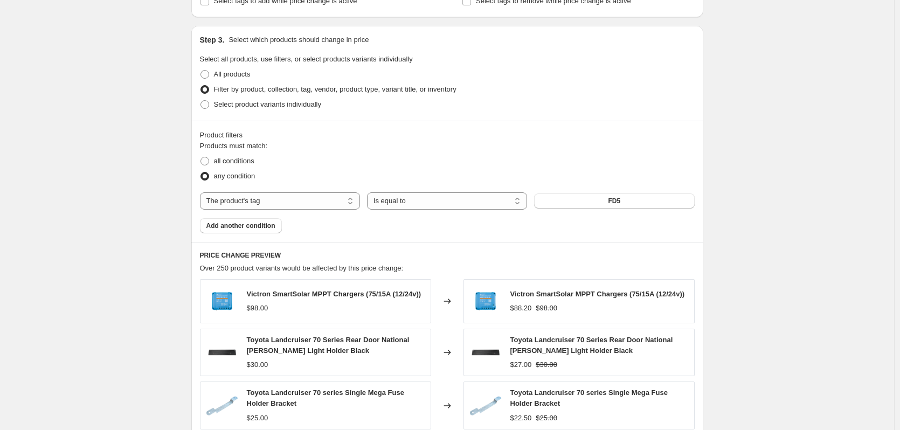
scroll to position [456, 0]
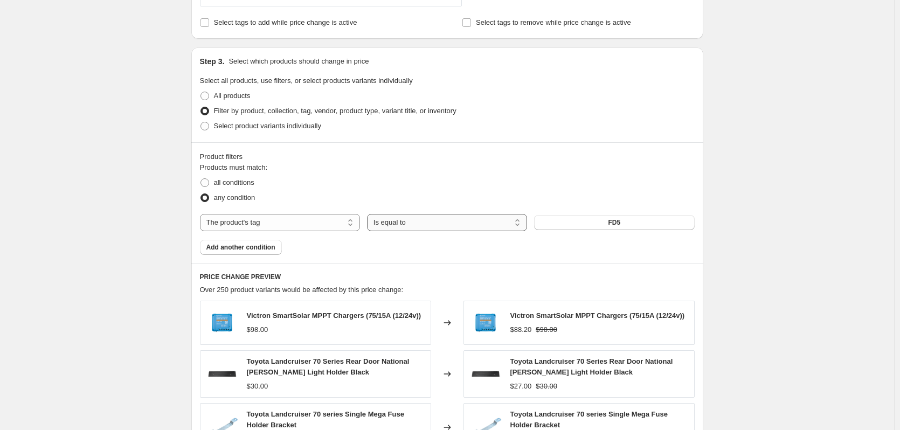
click at [417, 227] on select "Is equal to Is not equal to" at bounding box center [447, 222] width 160 height 17
click at [418, 227] on select "Is equal to Is not equal to" at bounding box center [447, 222] width 160 height 17
click at [322, 226] on select "The product The product's collection The product's tag The product's vendor The…" at bounding box center [280, 222] width 160 height 17
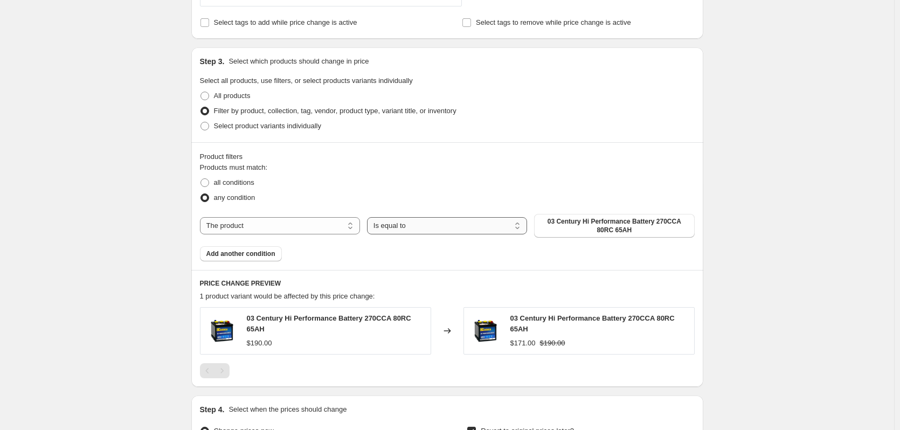
click at [486, 225] on select "Is equal to Is not equal to" at bounding box center [447, 225] width 160 height 17
click at [334, 224] on select "The product The product's collection The product's tag The product's vendor The…" at bounding box center [280, 225] width 160 height 17
click at [365, 164] on fieldset "Products must match: all conditions any condition" at bounding box center [447, 183] width 495 height 43
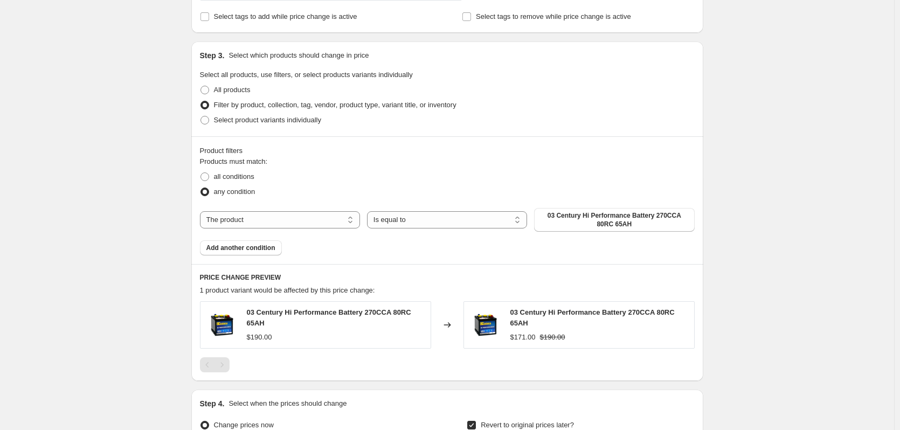
scroll to position [485, 0]
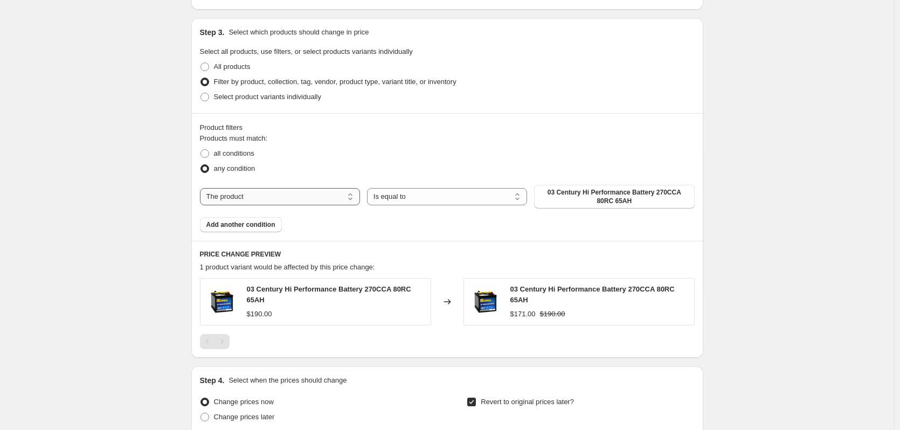
click at [267, 195] on select "The product The product's collection The product's tag The product's vendor The…" at bounding box center [280, 196] width 160 height 17
select select "tag"
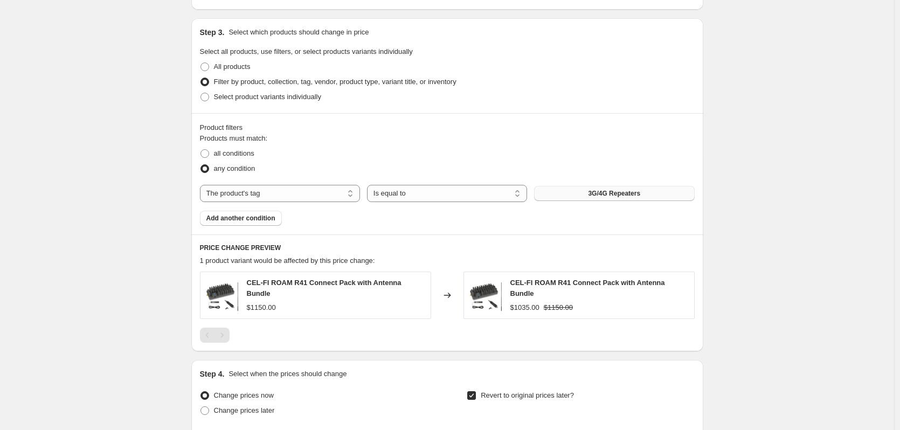
click at [587, 199] on button "3G/4G Repeaters" at bounding box center [614, 193] width 160 height 15
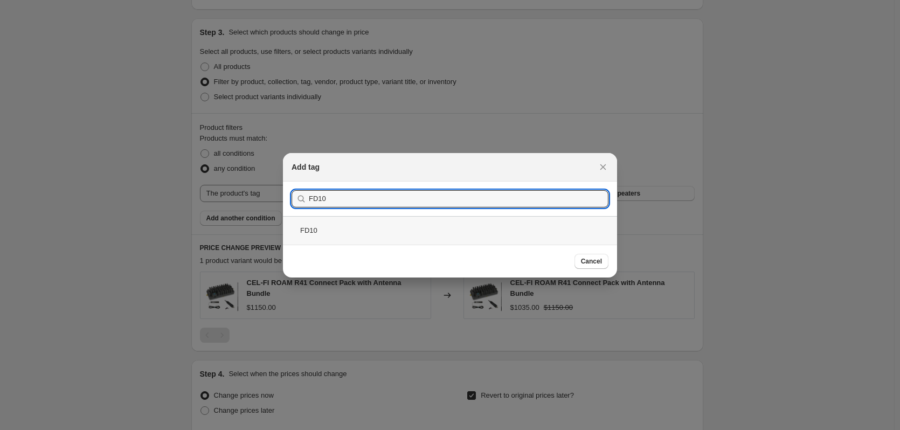
type input "FD10"
click at [339, 224] on div "FD10" at bounding box center [450, 230] width 334 height 29
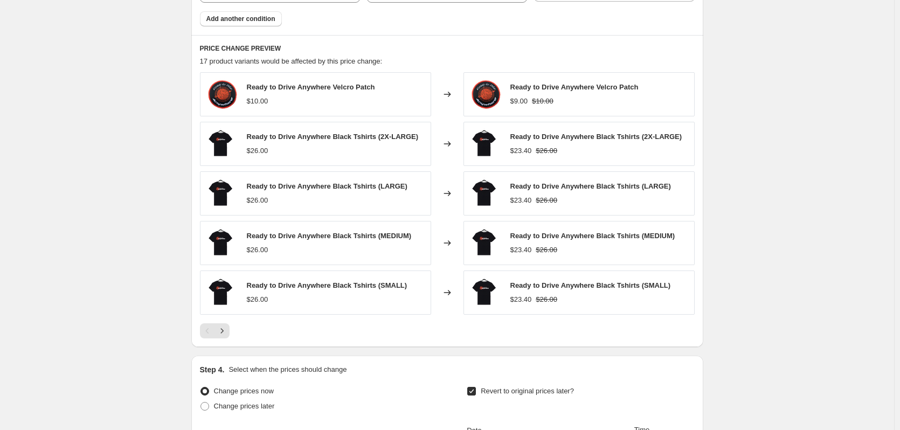
scroll to position [700, 0]
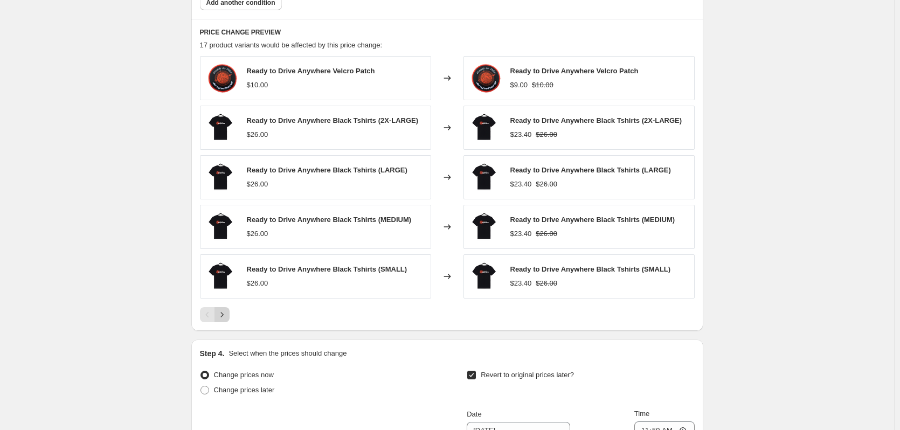
click at [227, 316] on icon "Next" at bounding box center [222, 314] width 11 height 11
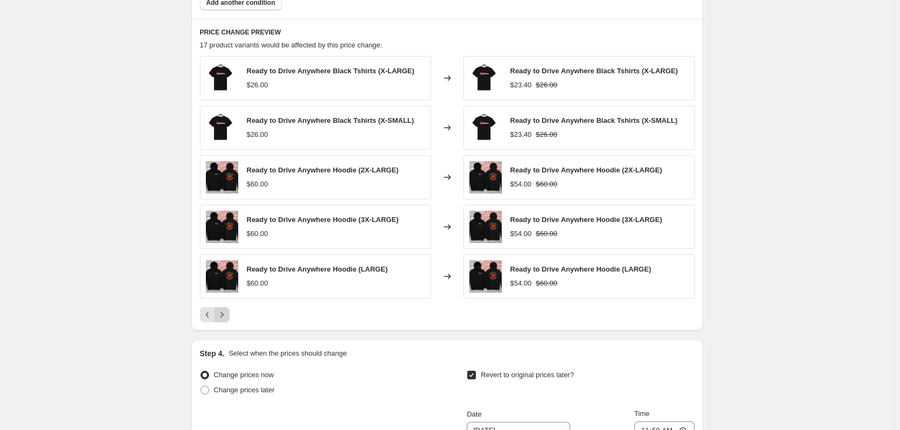
click at [226, 318] on icon "Next" at bounding box center [222, 314] width 11 height 11
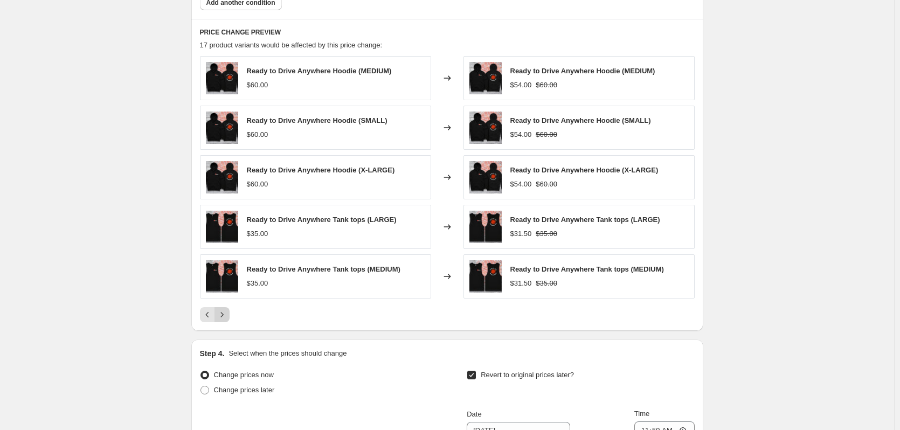
click at [226, 318] on icon "Next" at bounding box center [222, 314] width 11 height 11
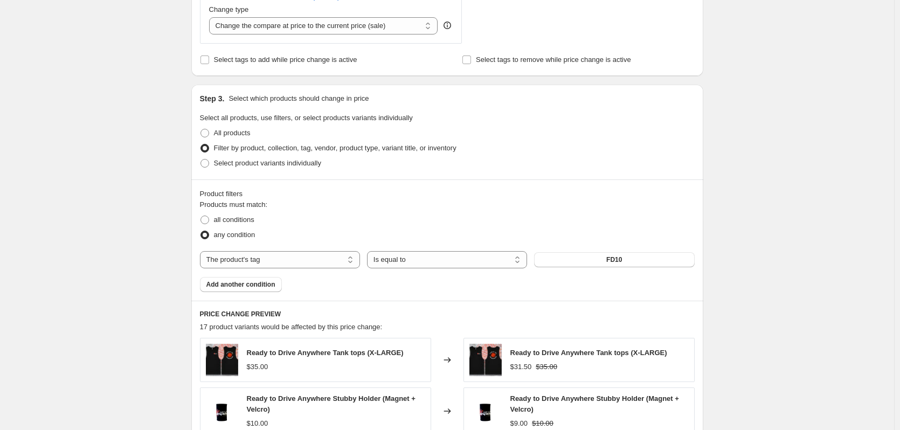
scroll to position [377, 0]
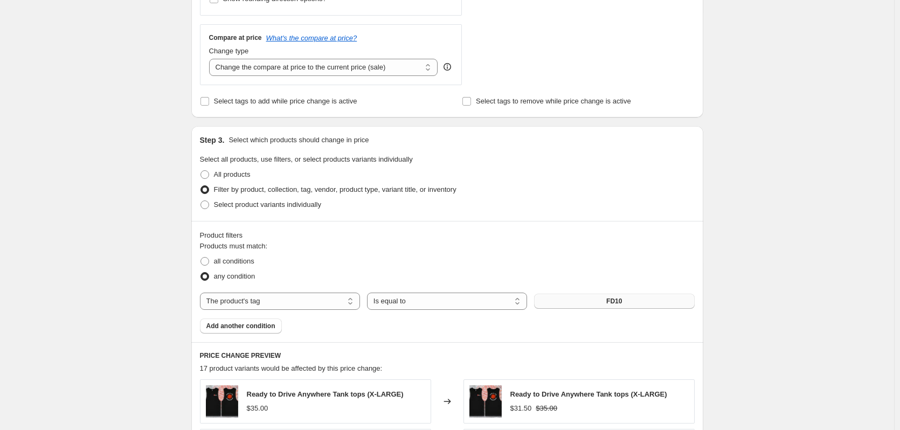
click at [637, 301] on button "FD10" at bounding box center [614, 301] width 160 height 15
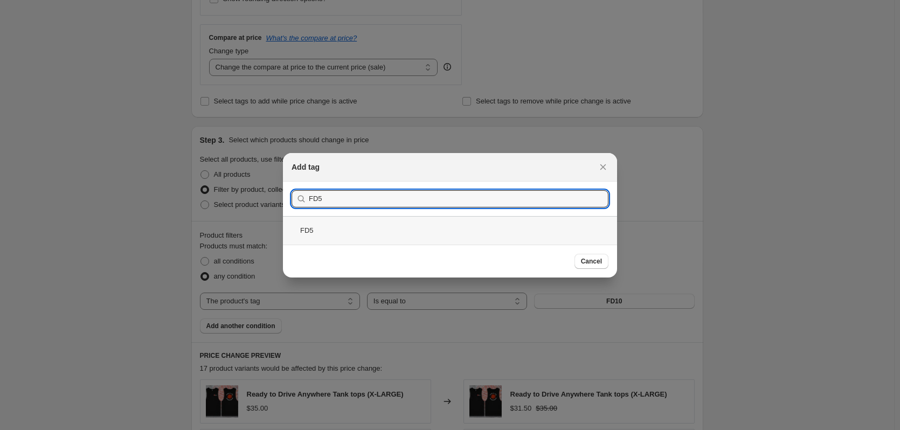
type input "FD5"
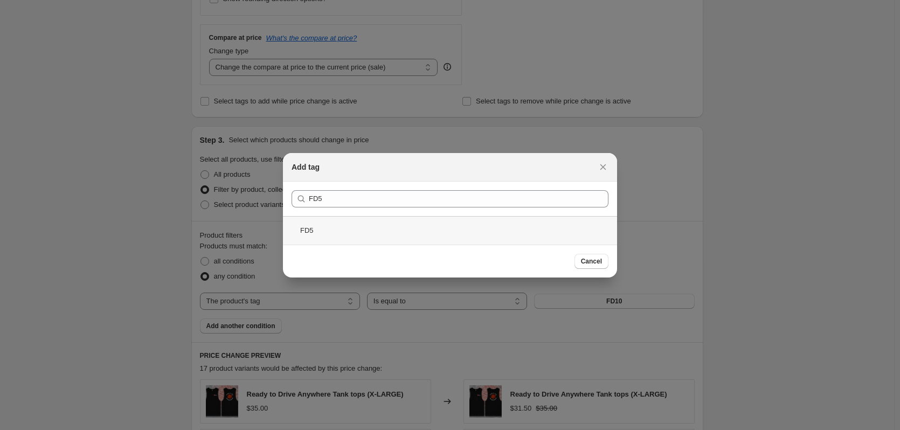
click at [378, 229] on div "FD5" at bounding box center [450, 230] width 334 height 29
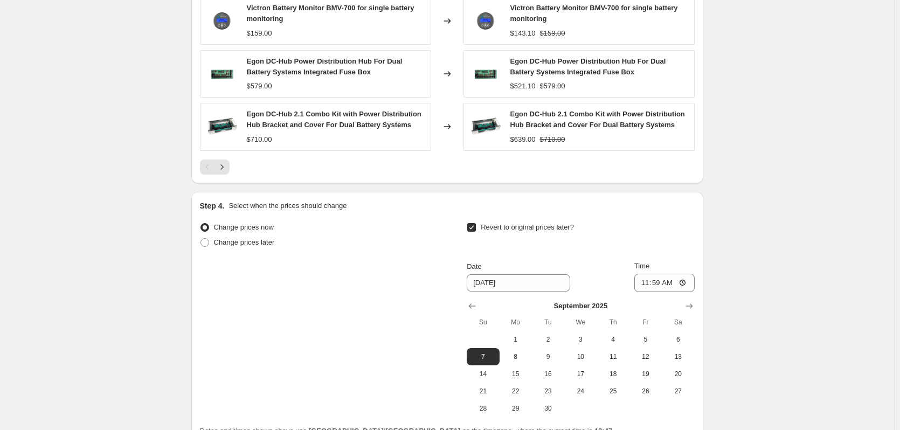
scroll to position [963, 0]
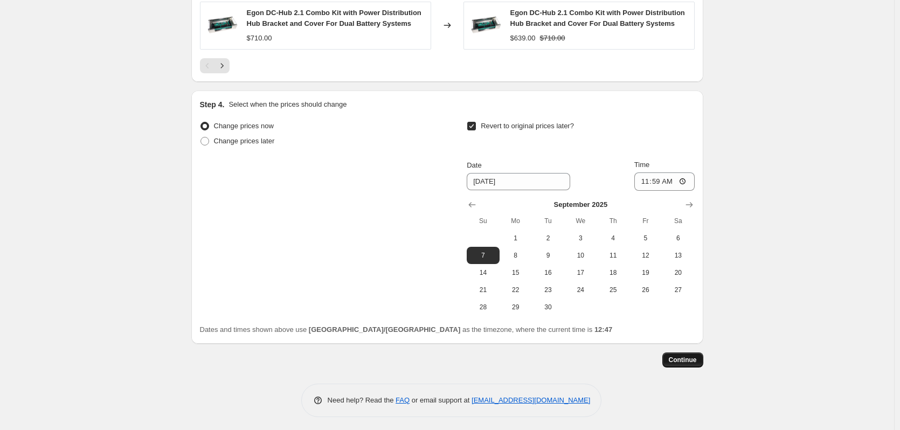
click at [685, 358] on span "Continue" at bounding box center [683, 360] width 28 height 9
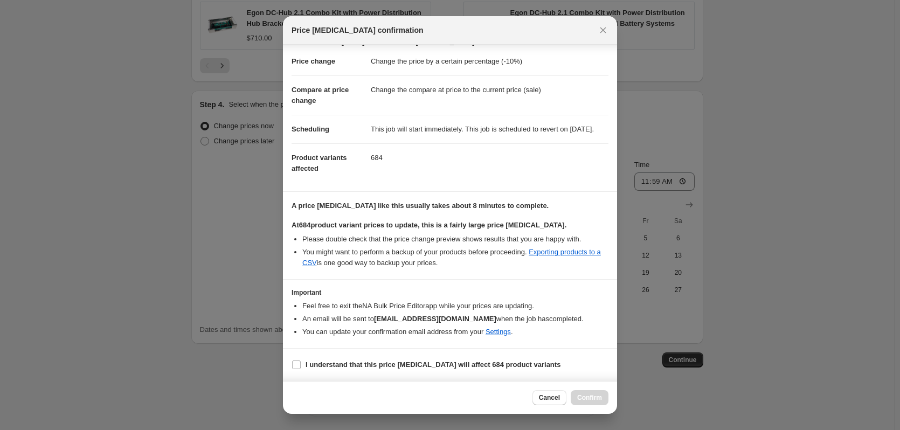
scroll to position [0, 0]
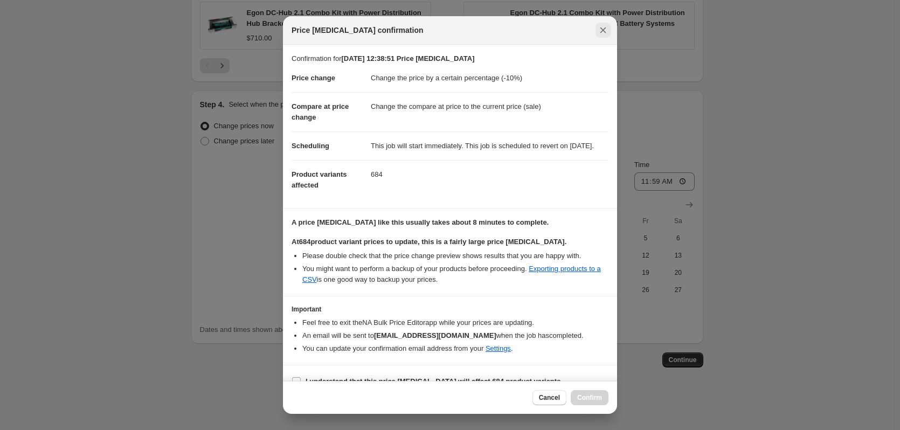
click at [598, 31] on icon "Close" at bounding box center [602, 30] width 11 height 11
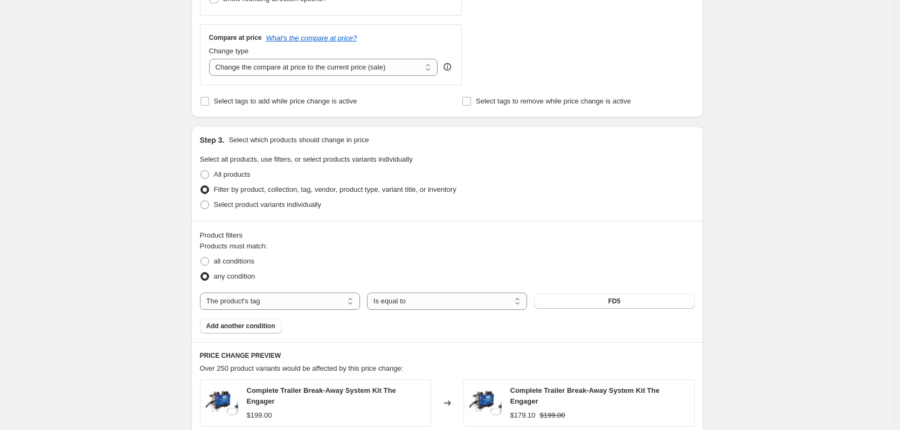
scroll to position [431, 0]
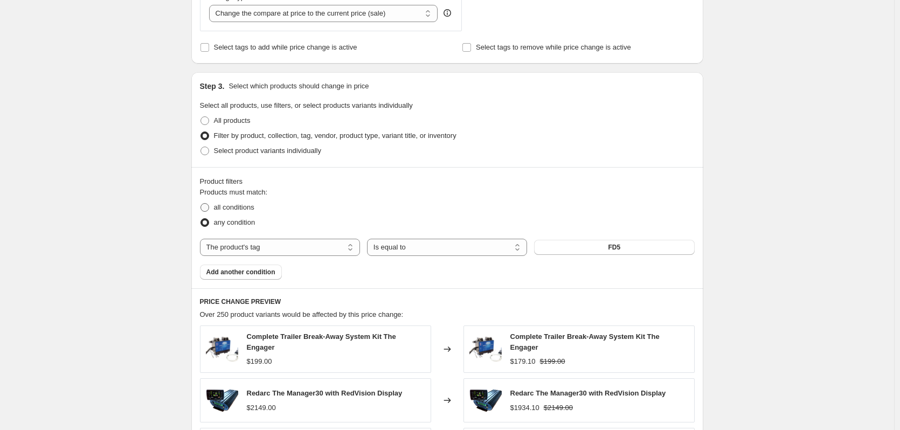
click at [251, 210] on span "all conditions" at bounding box center [234, 207] width 40 height 8
click at [201, 204] on input "all conditions" at bounding box center [200, 203] width 1 height 1
radio input "true"
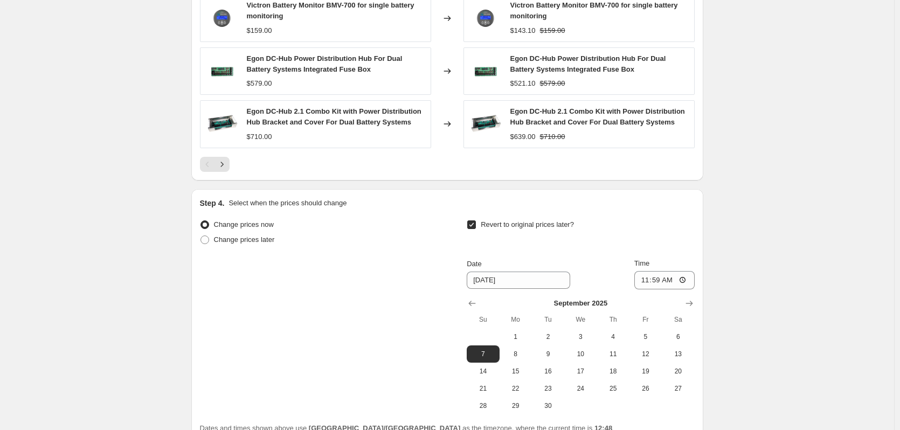
scroll to position [963, 0]
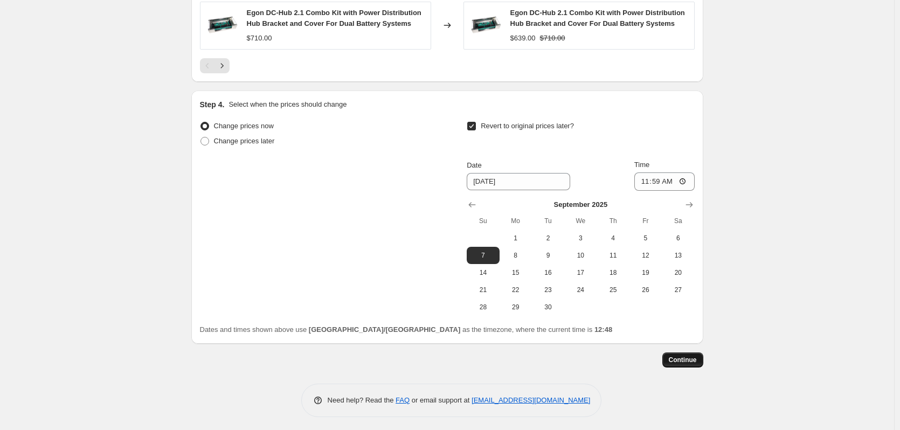
click at [696, 361] on button "Continue" at bounding box center [682, 359] width 41 height 15
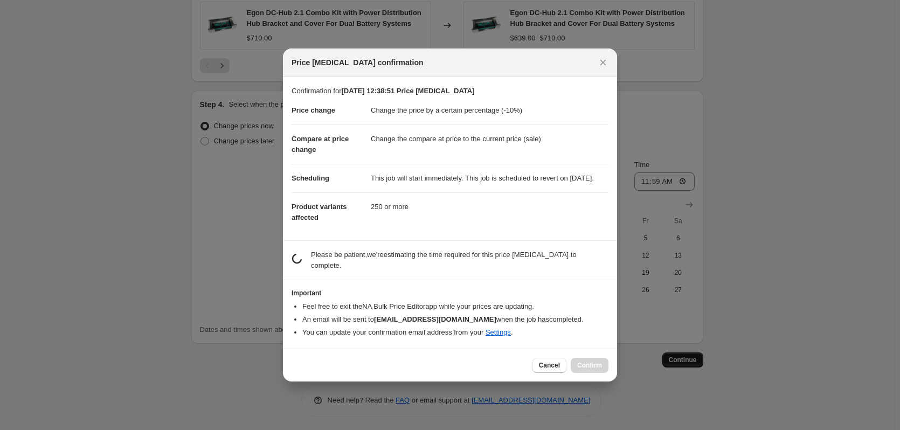
scroll to position [0, 0]
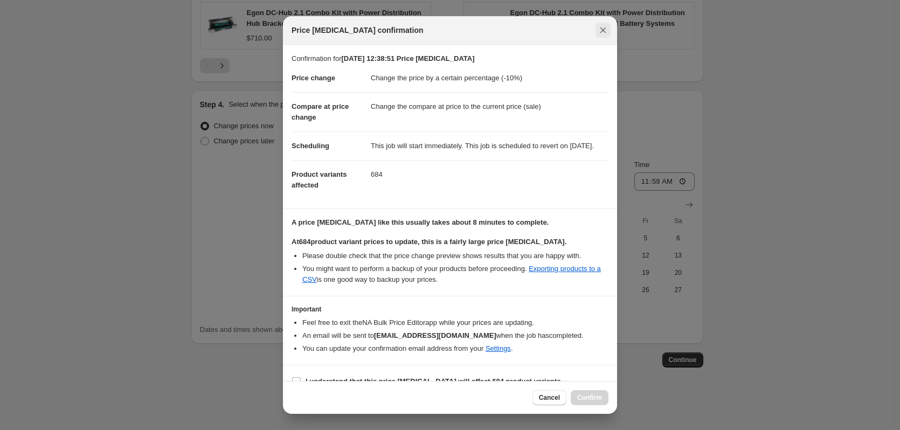
click at [607, 27] on icon "Close" at bounding box center [602, 30] width 11 height 11
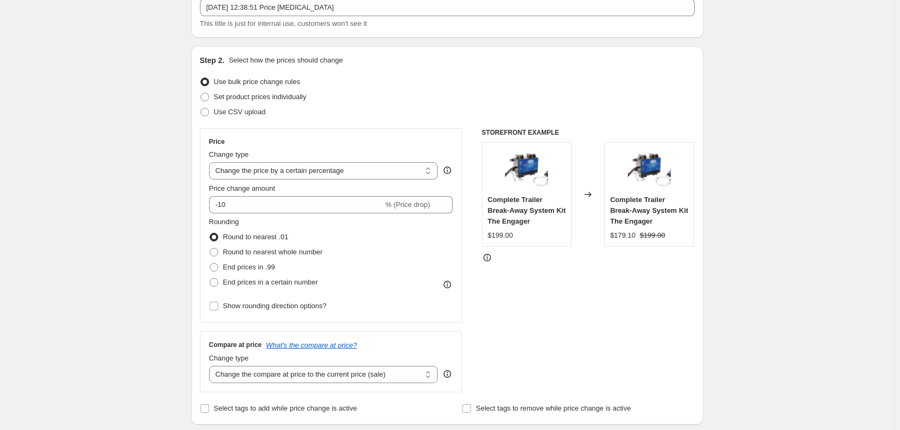
scroll to position [54, 0]
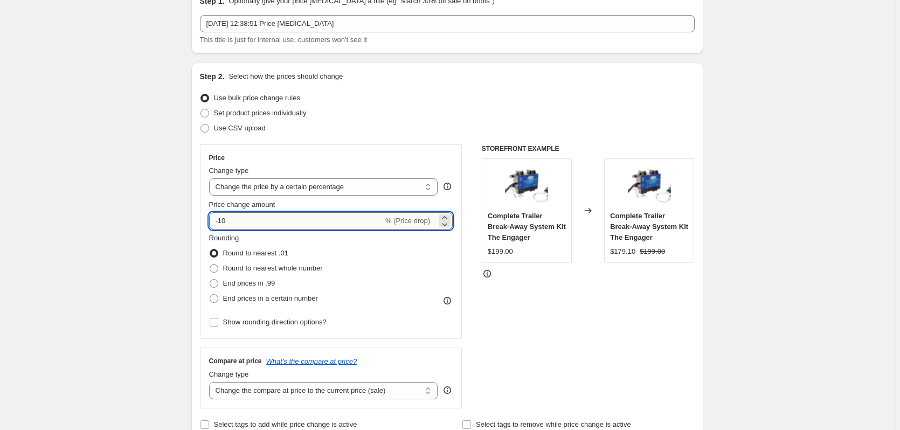
click at [249, 221] on input "-10" at bounding box center [296, 220] width 174 height 17
type input "-1"
type input "-5"
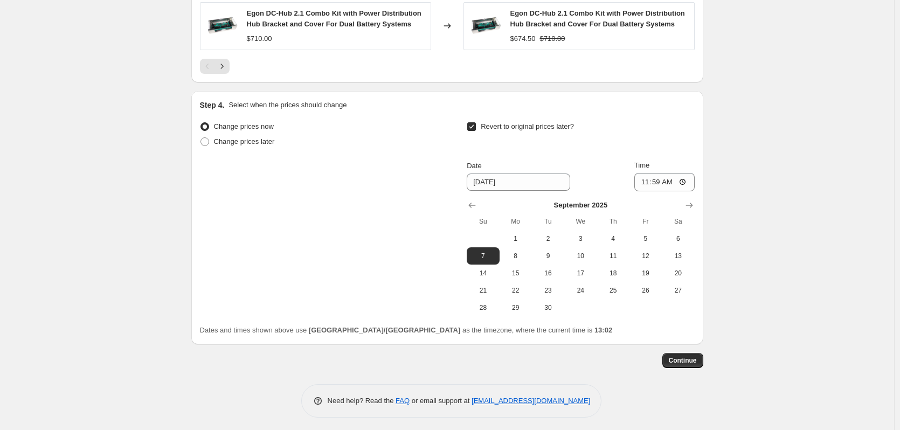
scroll to position [963, 0]
click at [699, 357] on button "Continue" at bounding box center [682, 359] width 41 height 15
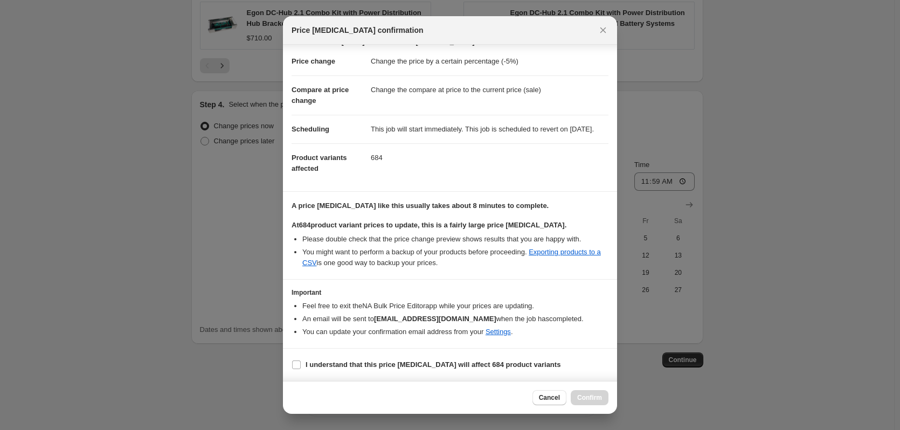
scroll to position [27, 0]
click at [294, 367] on input "I understand that this price change job will affect 684 product variants" at bounding box center [296, 364] width 9 height 9
checkbox input "true"
click at [594, 394] on span "Confirm" at bounding box center [589, 397] width 25 height 9
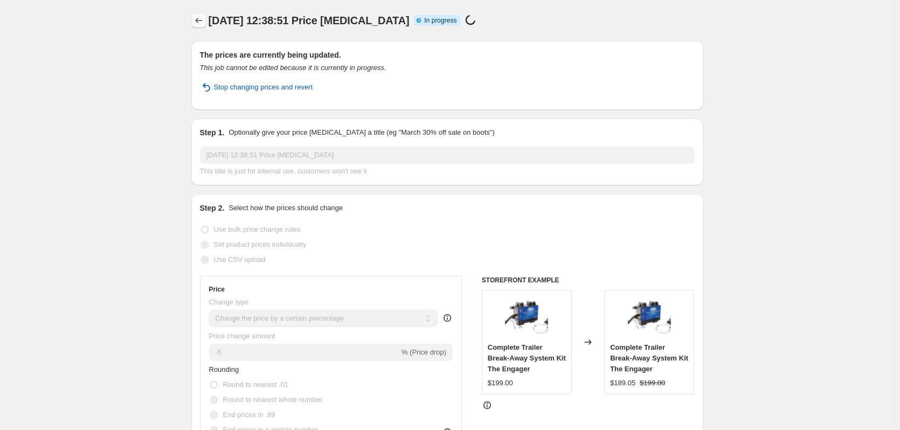
click at [201, 23] on icon "Price change jobs" at bounding box center [198, 20] width 11 height 11
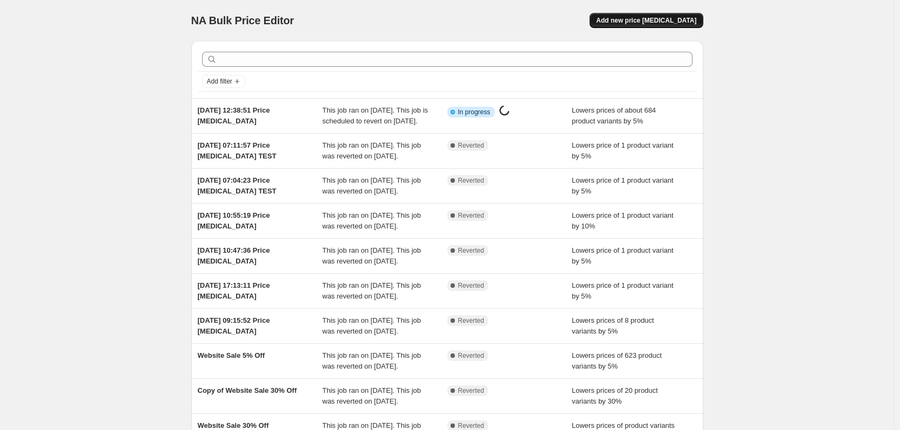
click at [650, 18] on span "Add new price change job" at bounding box center [646, 20] width 100 height 9
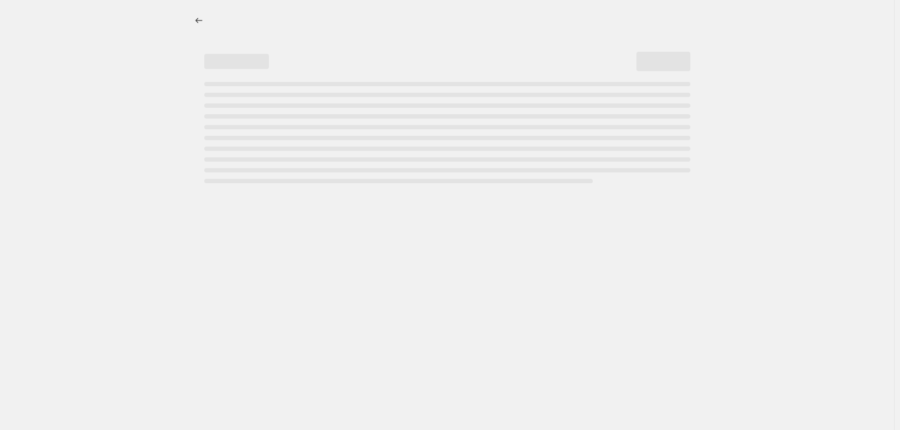
select select "percentage"
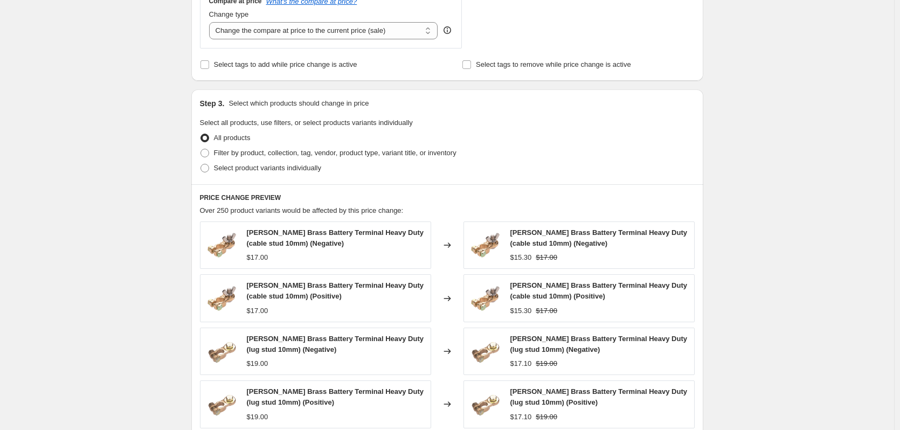
scroll to position [431, 0]
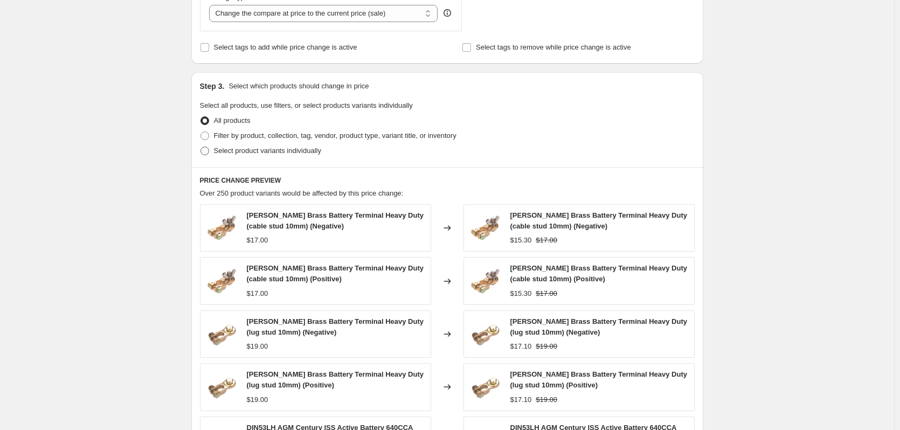
click at [251, 151] on span "Select product variants individually" at bounding box center [267, 151] width 107 height 8
click at [201, 147] on input "Select product variants individually" at bounding box center [200, 147] width 1 height 1
radio input "true"
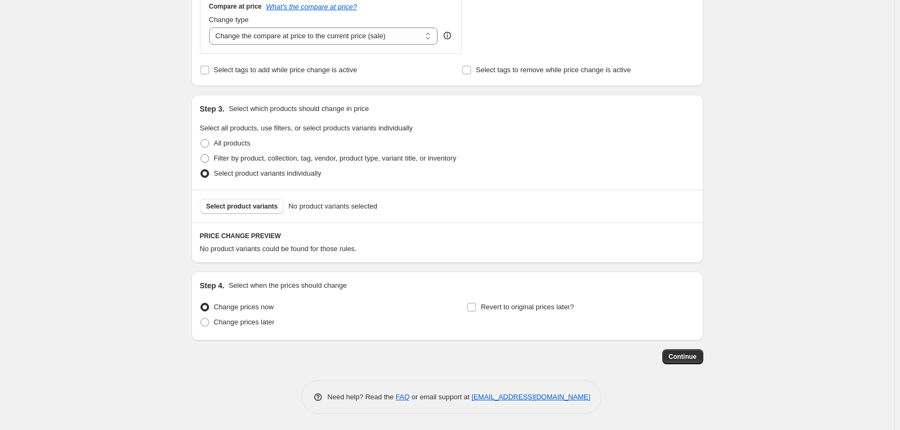
scroll to position [409, 0]
click at [471, 307] on input "Revert to original prices later?" at bounding box center [471, 307] width 9 height 9
checkbox input "true"
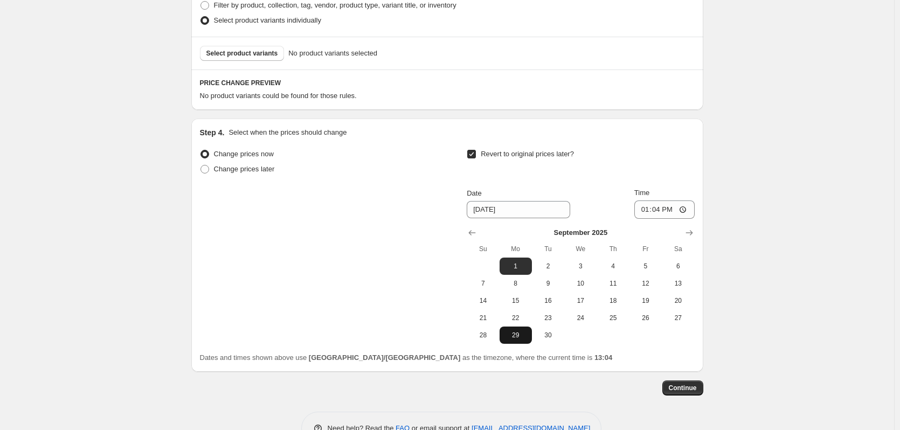
scroll to position [571, 0]
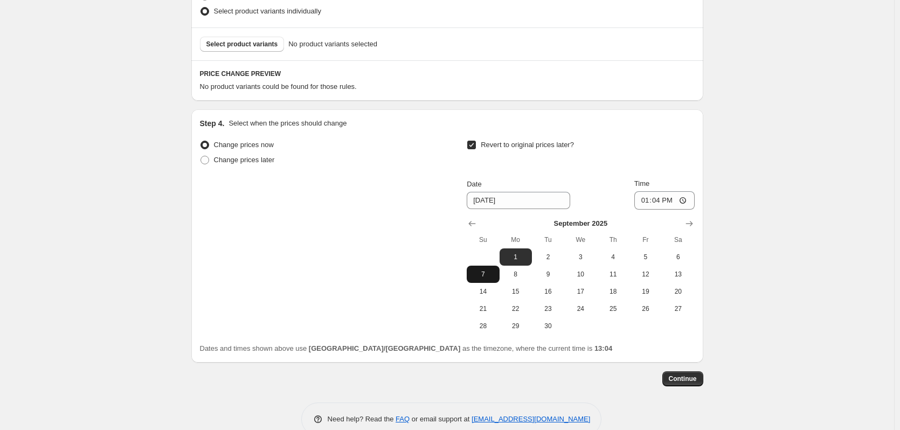
click at [491, 274] on span "7" at bounding box center [483, 274] width 24 height 9
type input "9/7/2025"
click at [681, 200] on input "13:04" at bounding box center [664, 200] width 60 height 18
type input "11:59"
click at [664, 151] on div "Revert to original prices later?" at bounding box center [580, 153] width 227 height 32
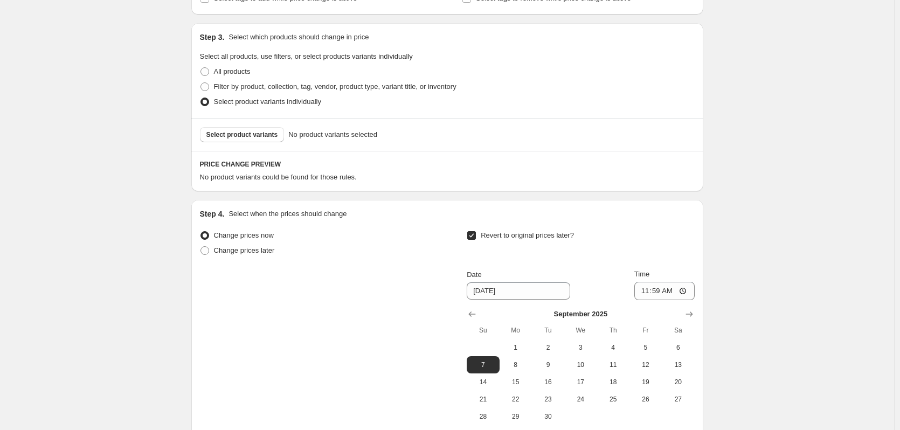
scroll to position [463, 0]
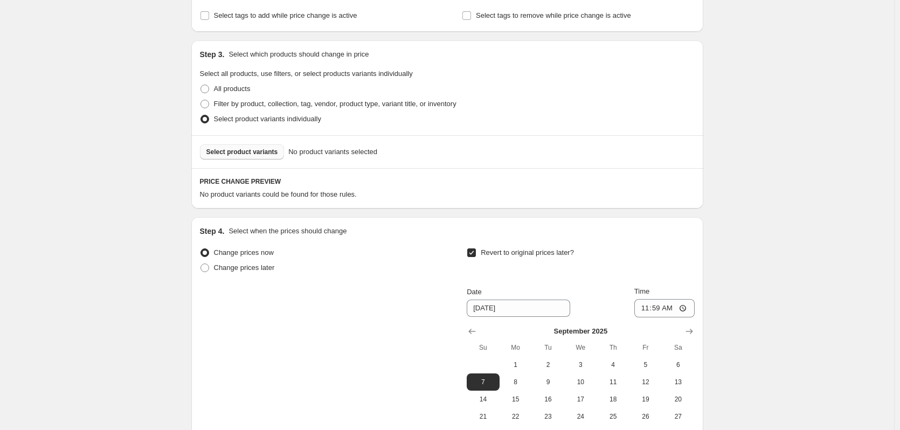
click at [256, 154] on span "Select product variants" at bounding box center [242, 152] width 72 height 9
click at [347, 103] on span "Filter by product, collection, tag, vendor, product type, variant title, or inv…" at bounding box center [335, 104] width 242 height 8
click at [201, 100] on input "Filter by product, collection, tag, vendor, product type, variant title, or inv…" at bounding box center [200, 100] width 1 height 1
radio input "true"
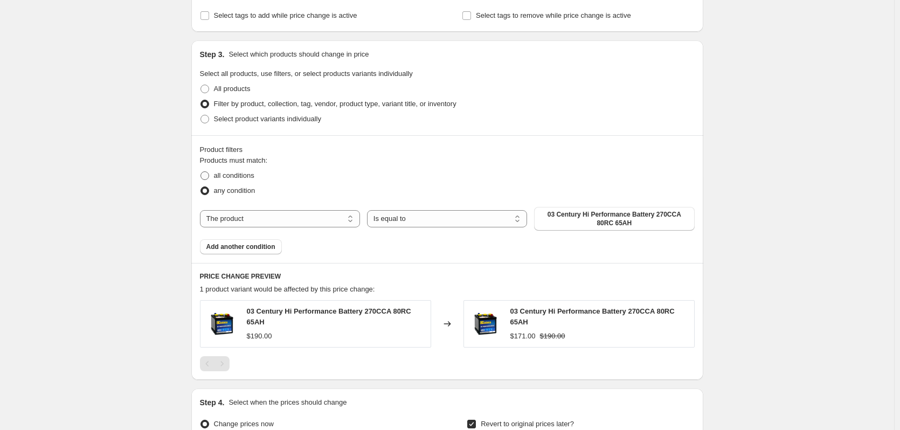
click at [246, 178] on span "all conditions" at bounding box center [234, 175] width 40 height 8
click at [201, 172] on input "all conditions" at bounding box center [200, 171] width 1 height 1
radio input "true"
click at [564, 218] on span "03 Century Hi Performance Battery 270CCA 80RC 65AH" at bounding box center [613, 218] width 147 height 17
click at [322, 221] on select "The product The product's collection The product's tag The product's vendor The…" at bounding box center [280, 218] width 160 height 17
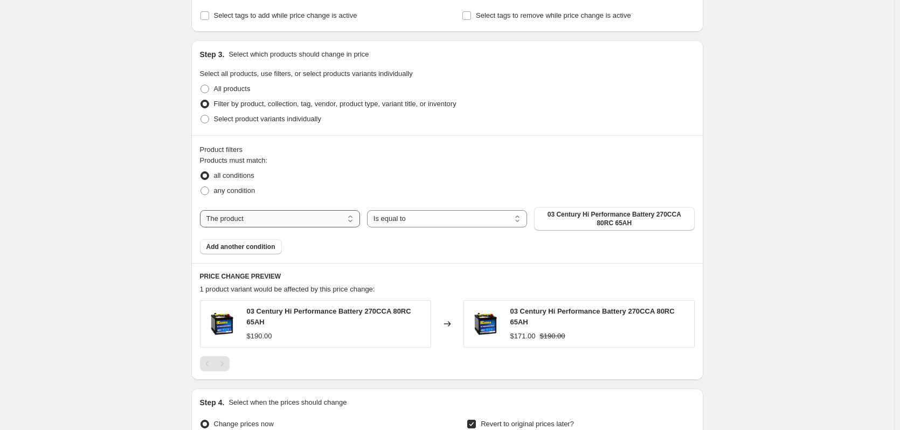
select select "tag"
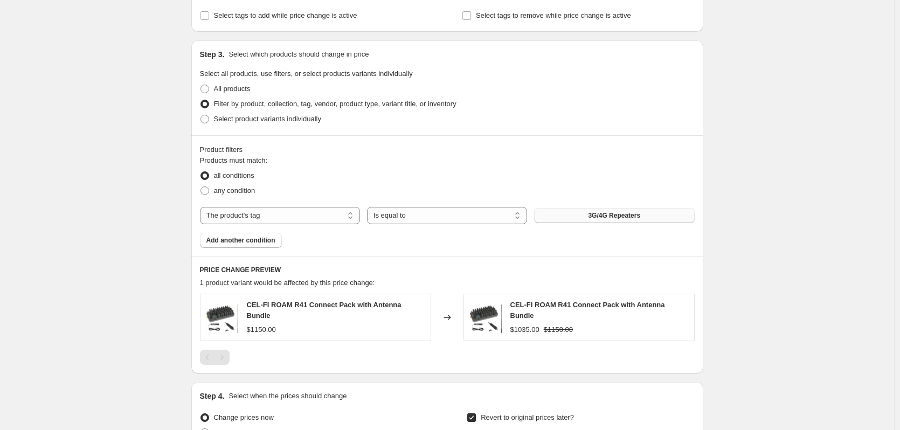
click at [611, 217] on span "3G/4G Repeaters" at bounding box center [614, 215] width 52 height 9
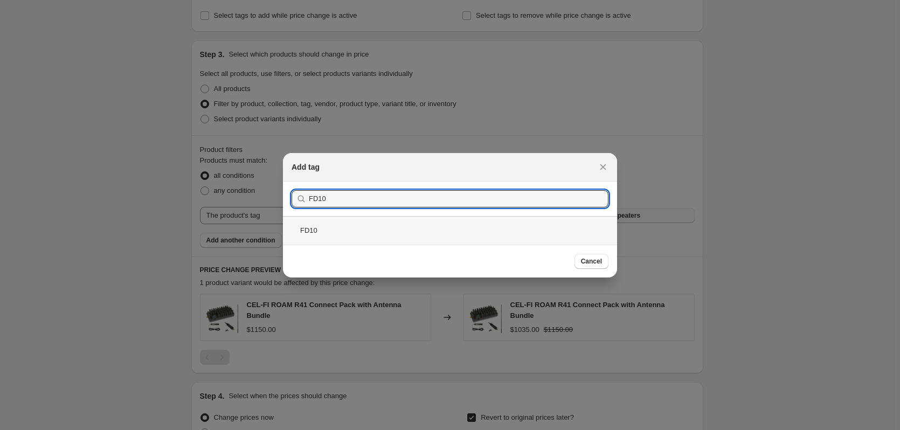
type input "FD10"
click at [349, 230] on div "FD10" at bounding box center [450, 230] width 334 height 29
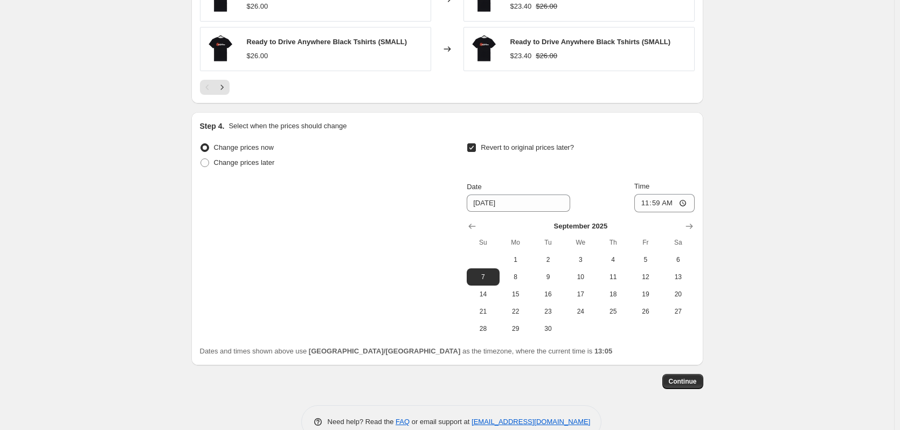
scroll to position [948, 0]
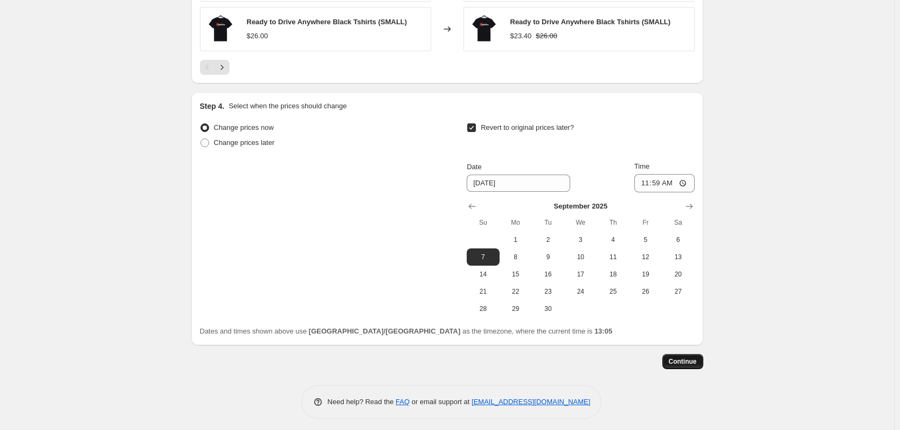
click at [692, 363] on span "Continue" at bounding box center [683, 361] width 28 height 9
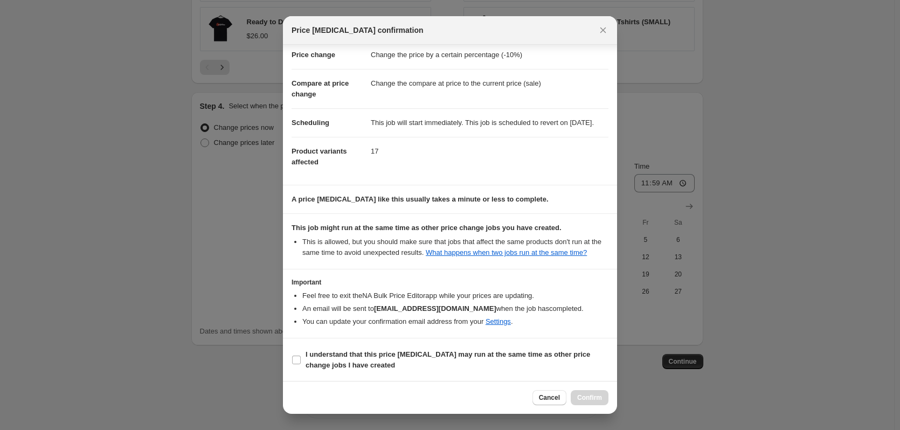
scroll to position [34, 0]
click at [299, 358] on input "I understand that this price change job may run at the same time as other price…" at bounding box center [296, 359] width 9 height 9
checkbox input "true"
click at [593, 395] on span "Confirm" at bounding box center [589, 397] width 25 height 9
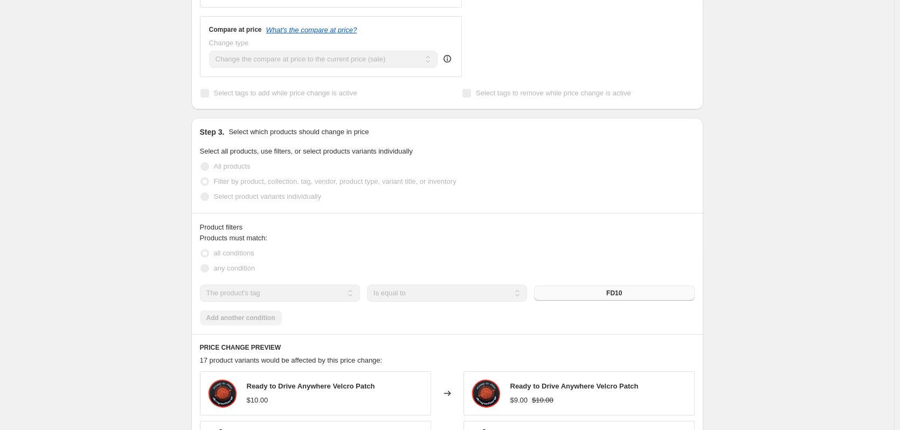
scroll to position [491, 0]
